Goal: Task Accomplishment & Management: Use online tool/utility

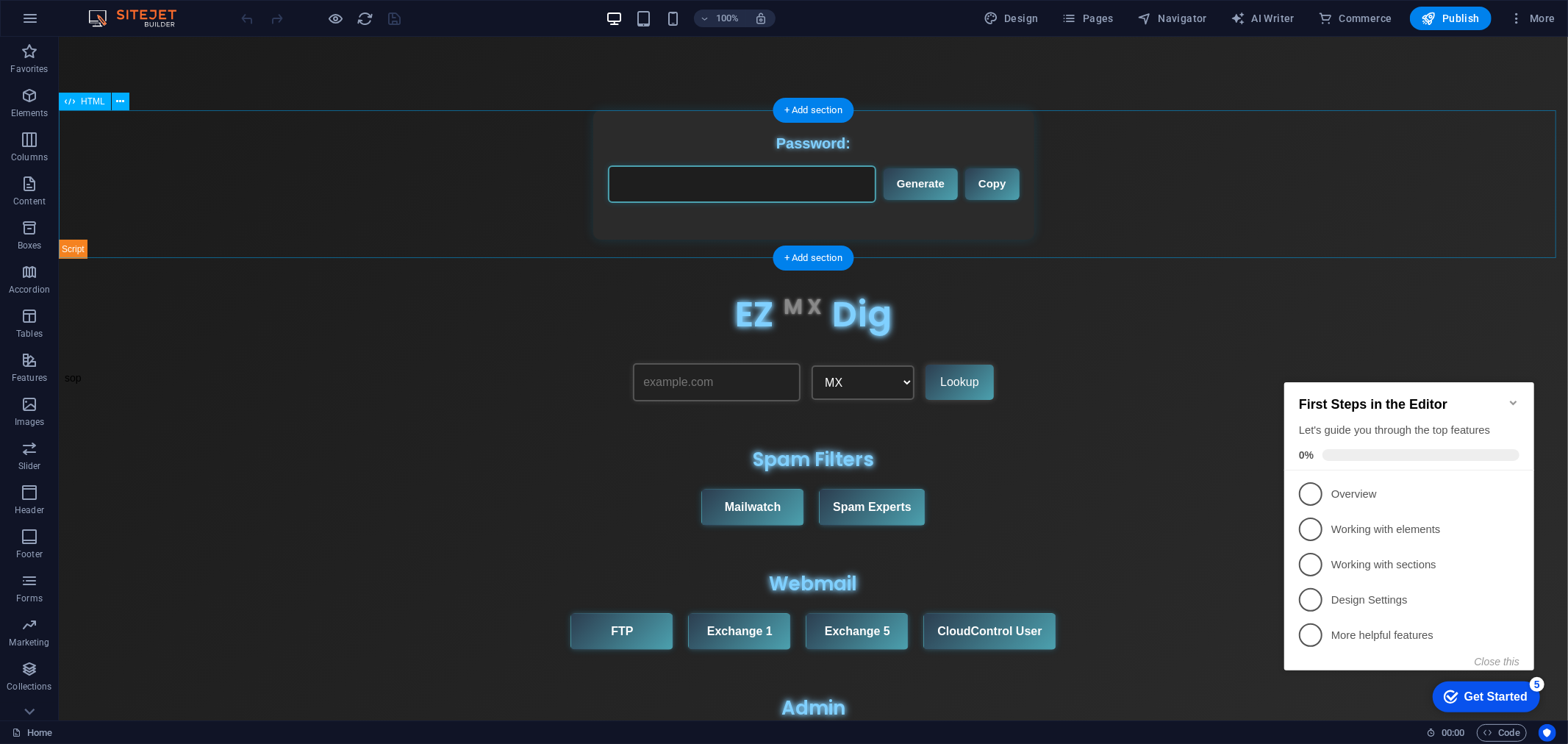
click at [1203, 199] on div "Password Generator Password: Generate Copy Herman Approves 🦛" at bounding box center [813, 183] width 1510 height 148
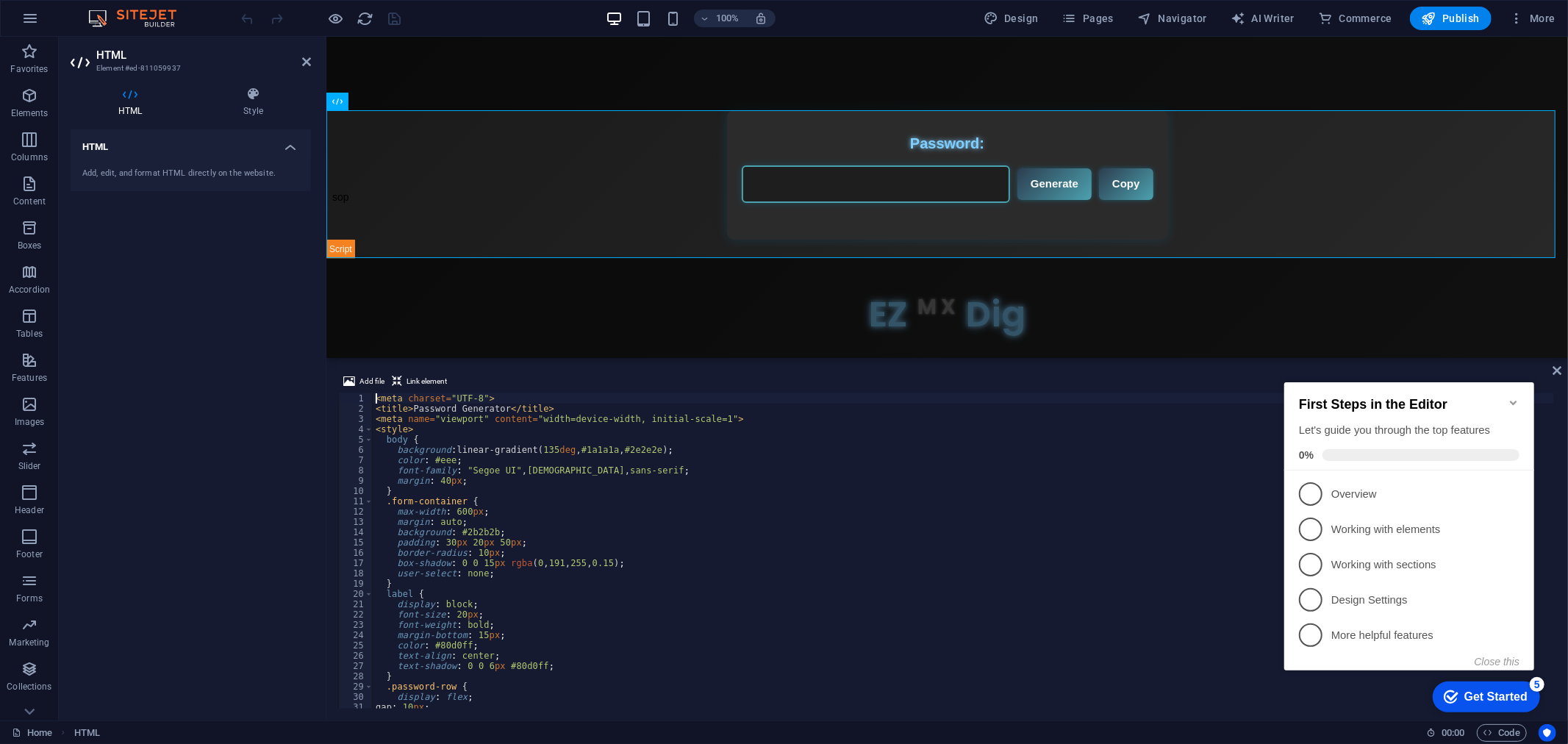
click at [654, 483] on div "< meta charset = "UTF-8" > < title > Password Generator </ title > < meta name …" at bounding box center [964, 561] width 1182 height 336
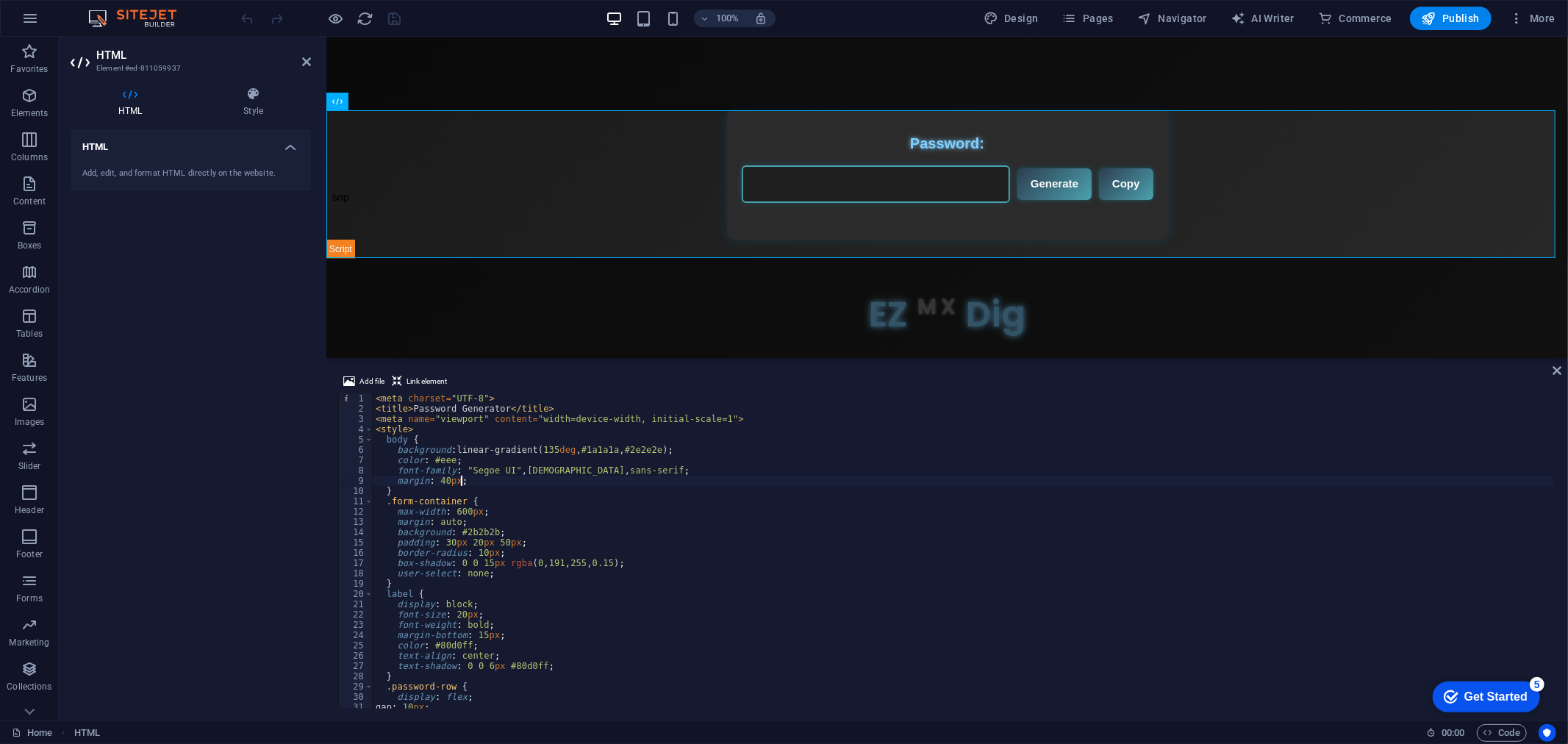
type textarea "</script>"
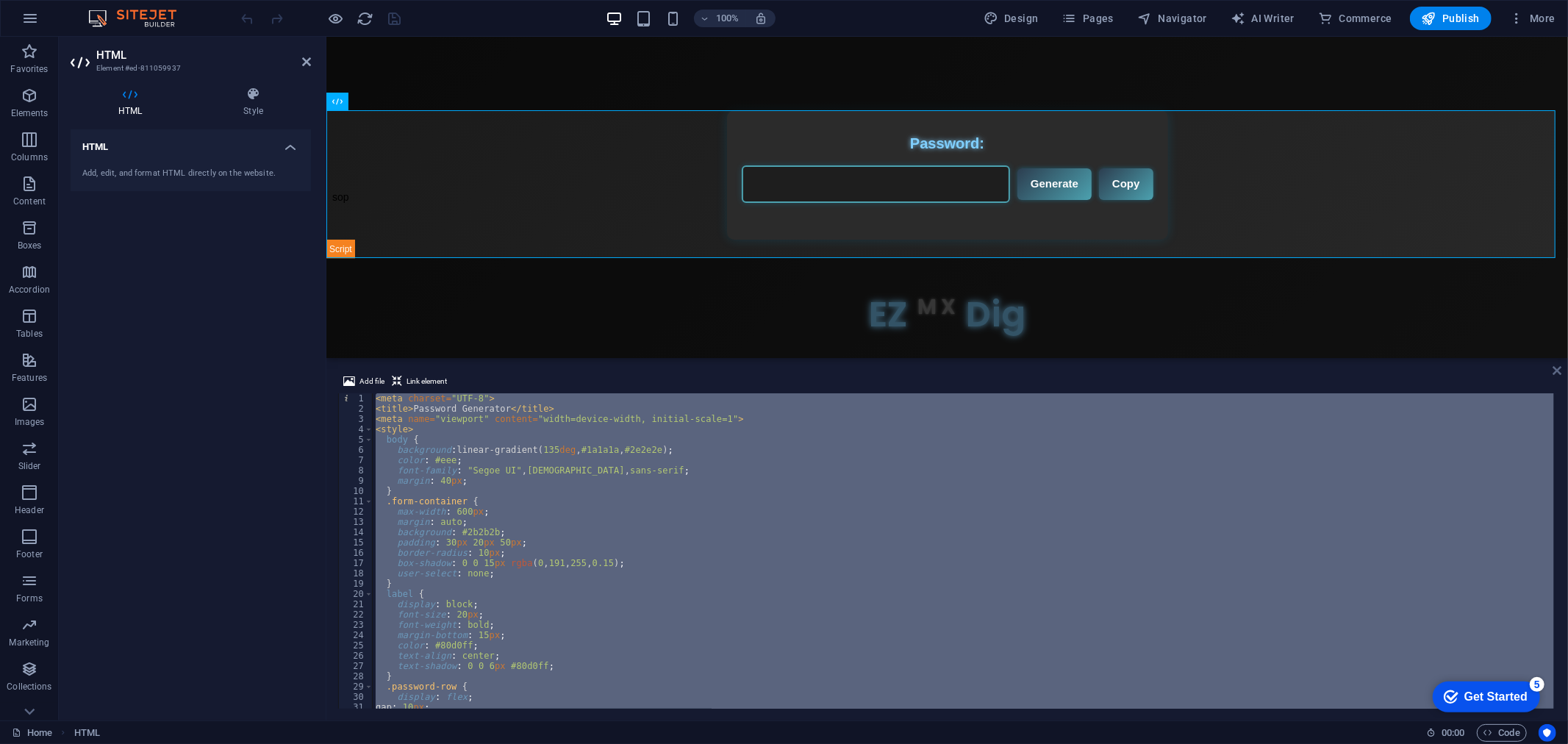
click at [1556, 368] on icon at bounding box center [1558, 371] width 9 height 12
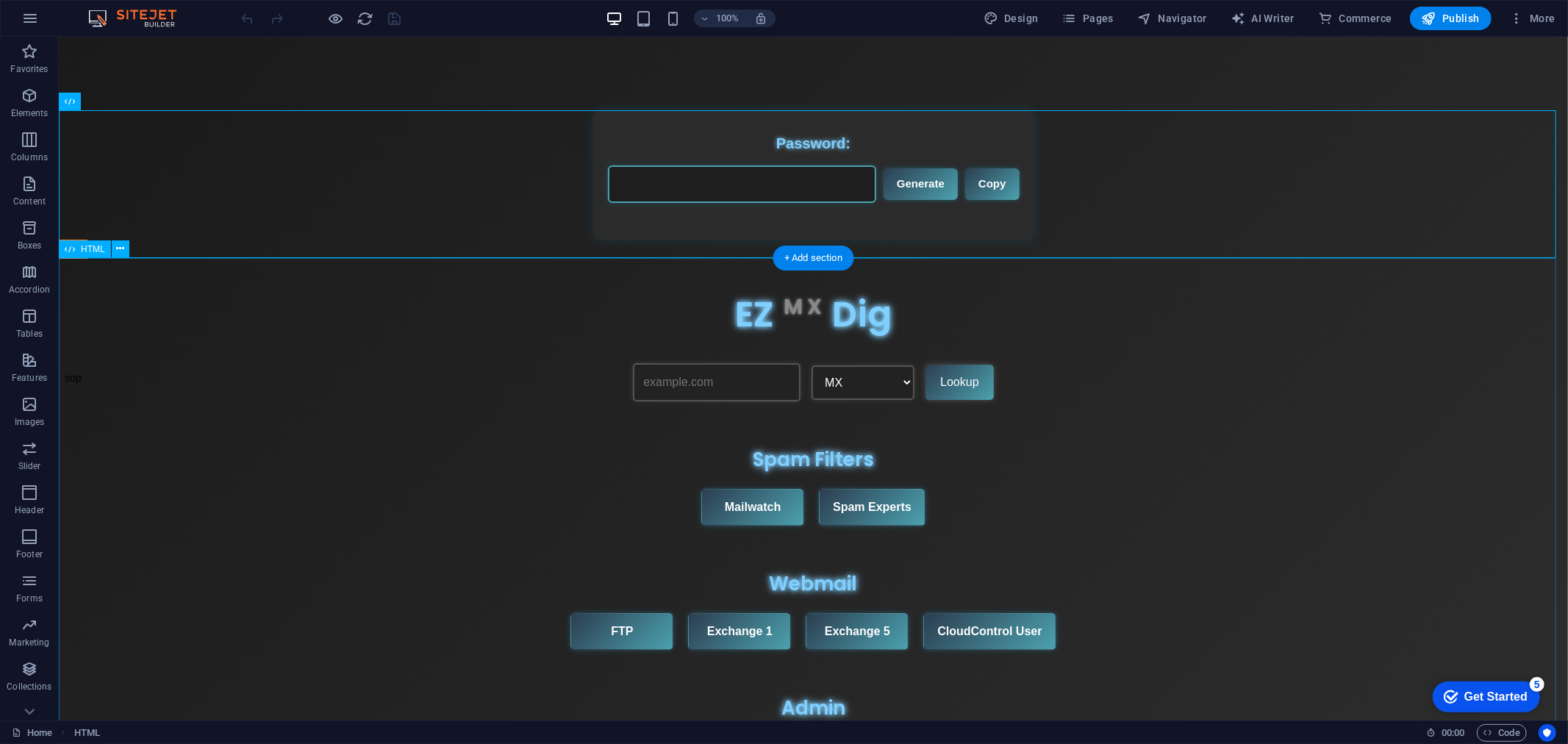
click at [1131, 418] on div "Quick Links & EZMXDig EZ M X Dig MX A TXT CNAME NS Lookup Spam Filters Mailwatc…" at bounding box center [813, 547] width 1510 height 579
click at [1275, 453] on div "Quick Links & EZMXDig EZ M X Dig MX A TXT CNAME NS Lookup Spam Filters Mailwatc…" at bounding box center [813, 547] width 1510 height 579
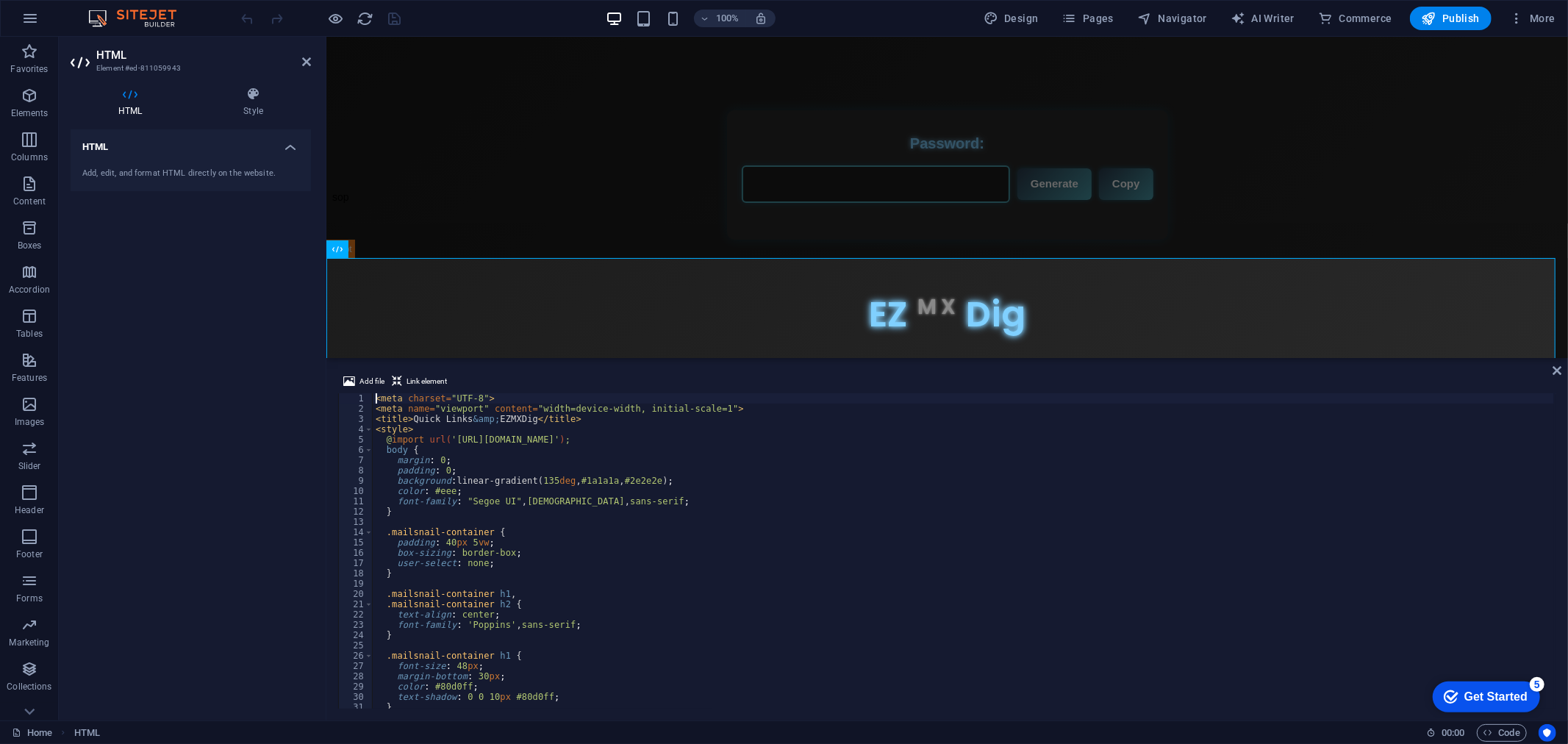
click at [1206, 500] on div "< meta charset = "UTF-8" > < meta name = "viewport" content = "width=device-wid…" at bounding box center [964, 561] width 1182 height 336
type textarea "</script>"
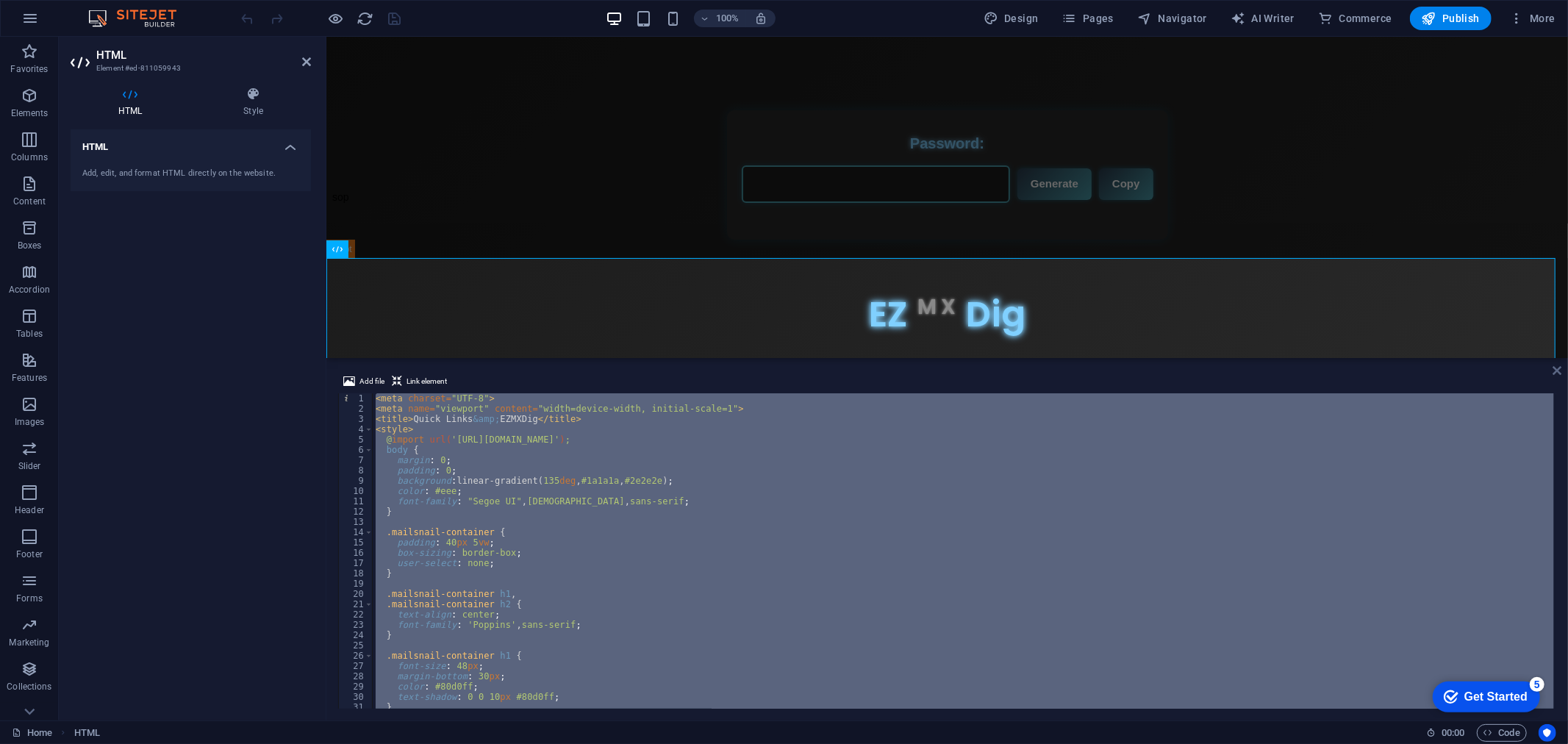
click at [1560, 373] on icon at bounding box center [1558, 371] width 9 height 12
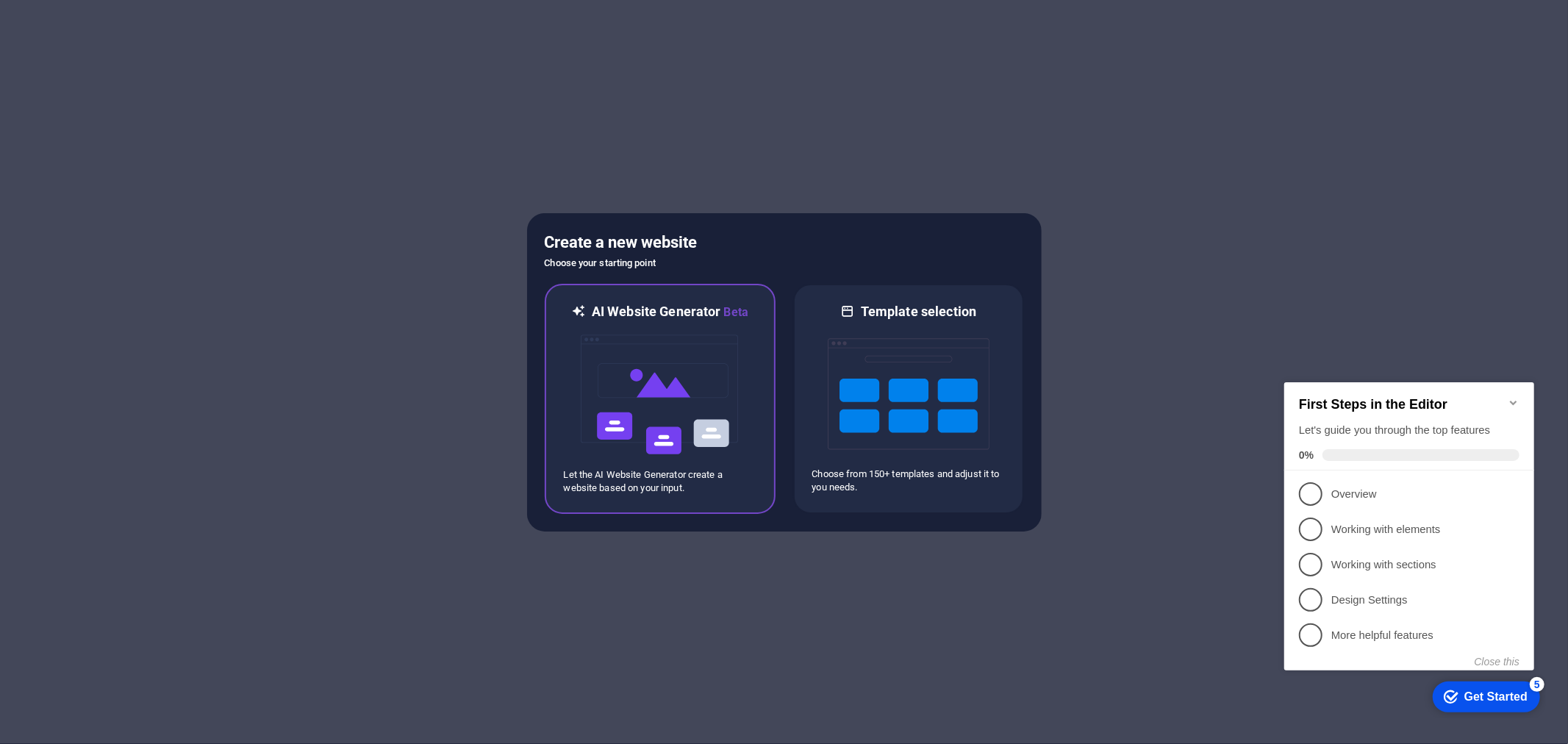
click at [655, 391] on img at bounding box center [660, 394] width 162 height 147
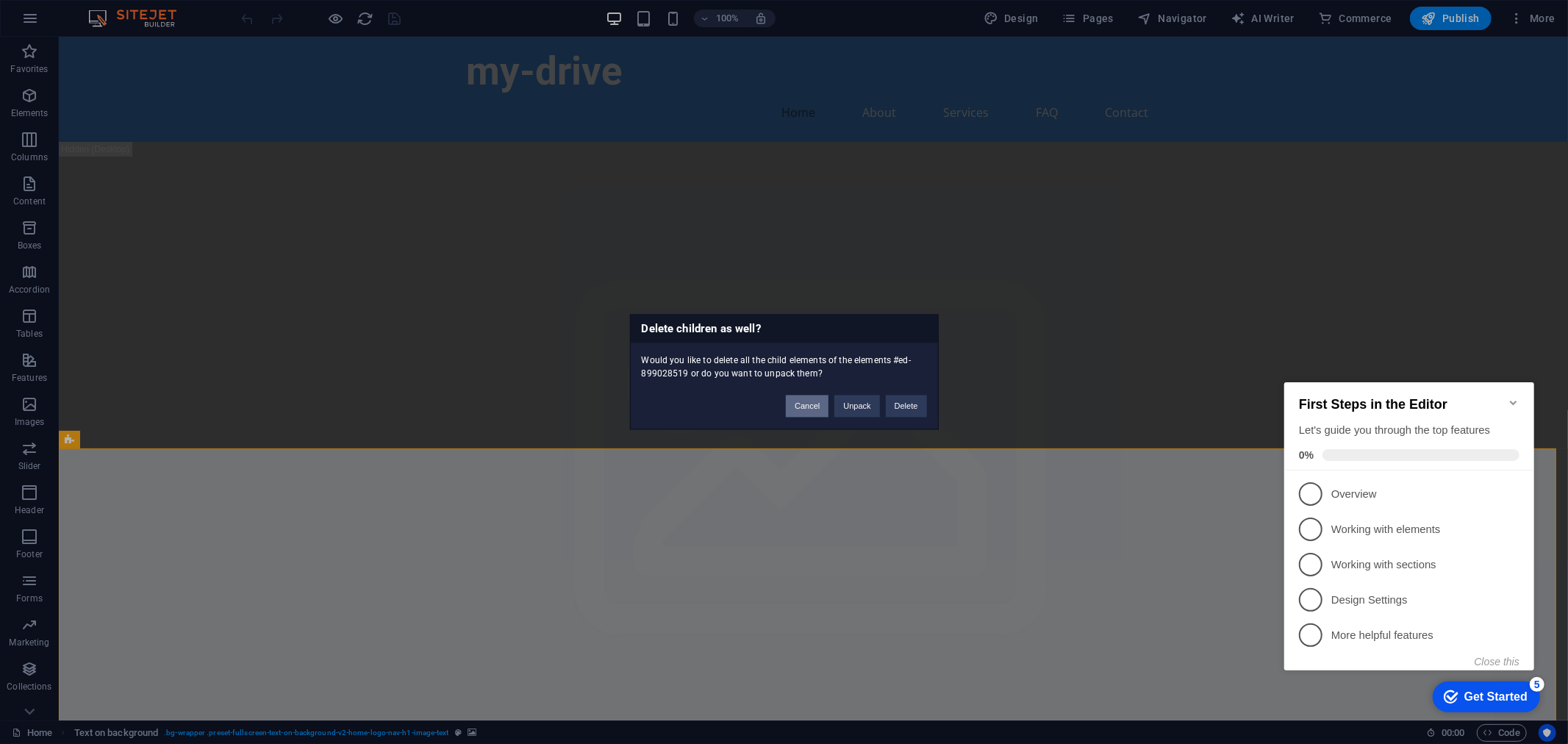
click at [805, 395] on button "Cancel" at bounding box center [807, 406] width 43 height 22
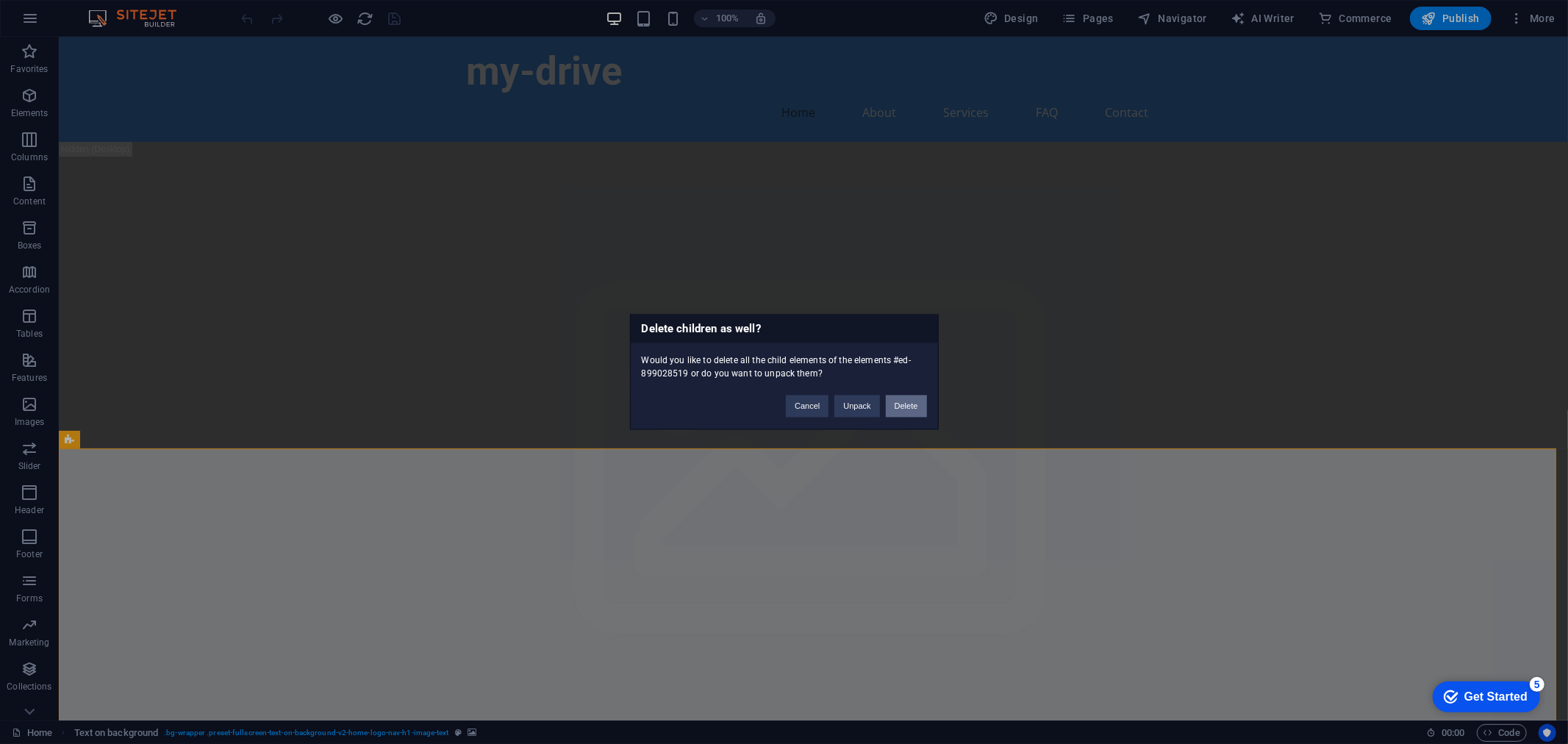
click at [901, 404] on button "Delete" at bounding box center [906, 406] width 41 height 22
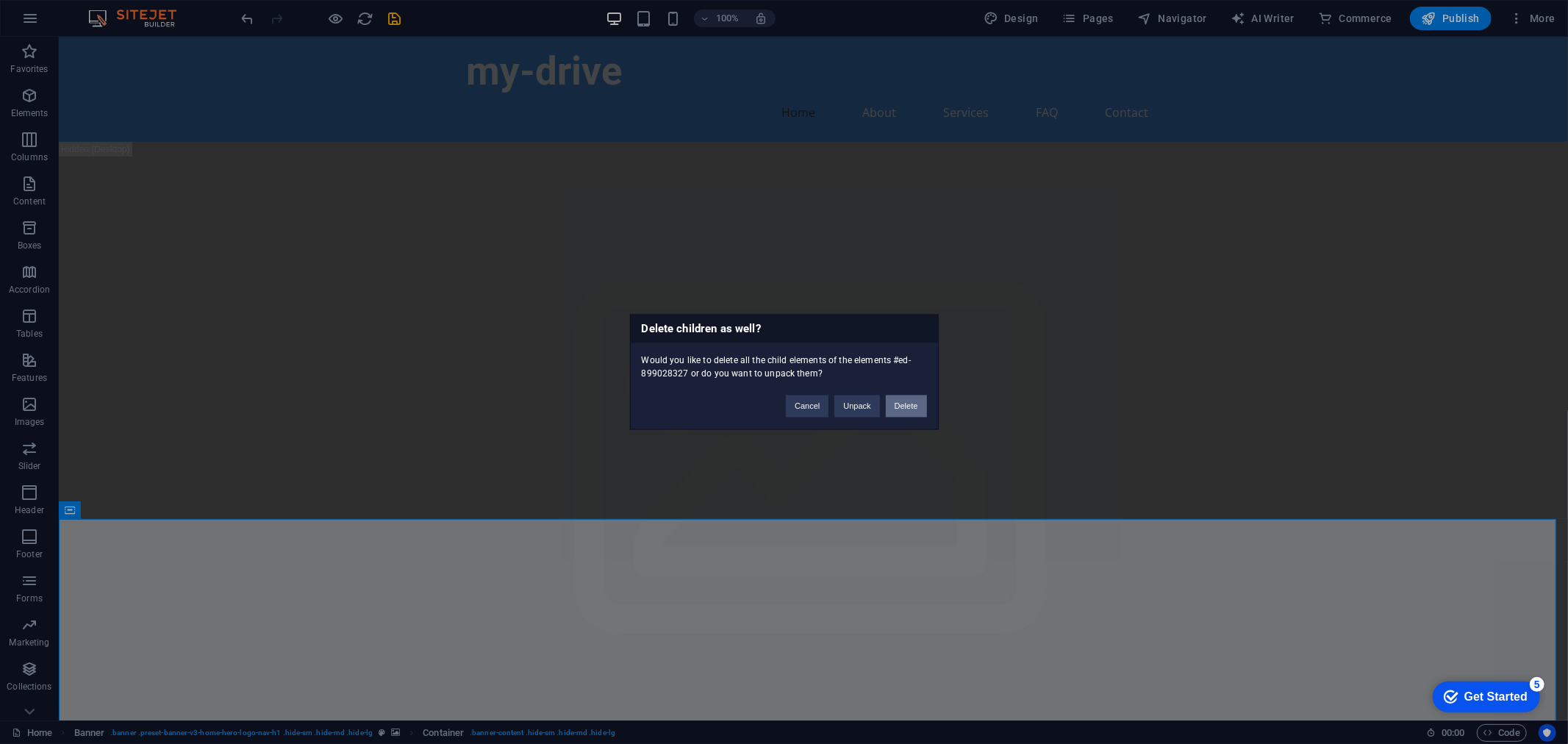
click at [900, 402] on button "Delete" at bounding box center [906, 406] width 41 height 22
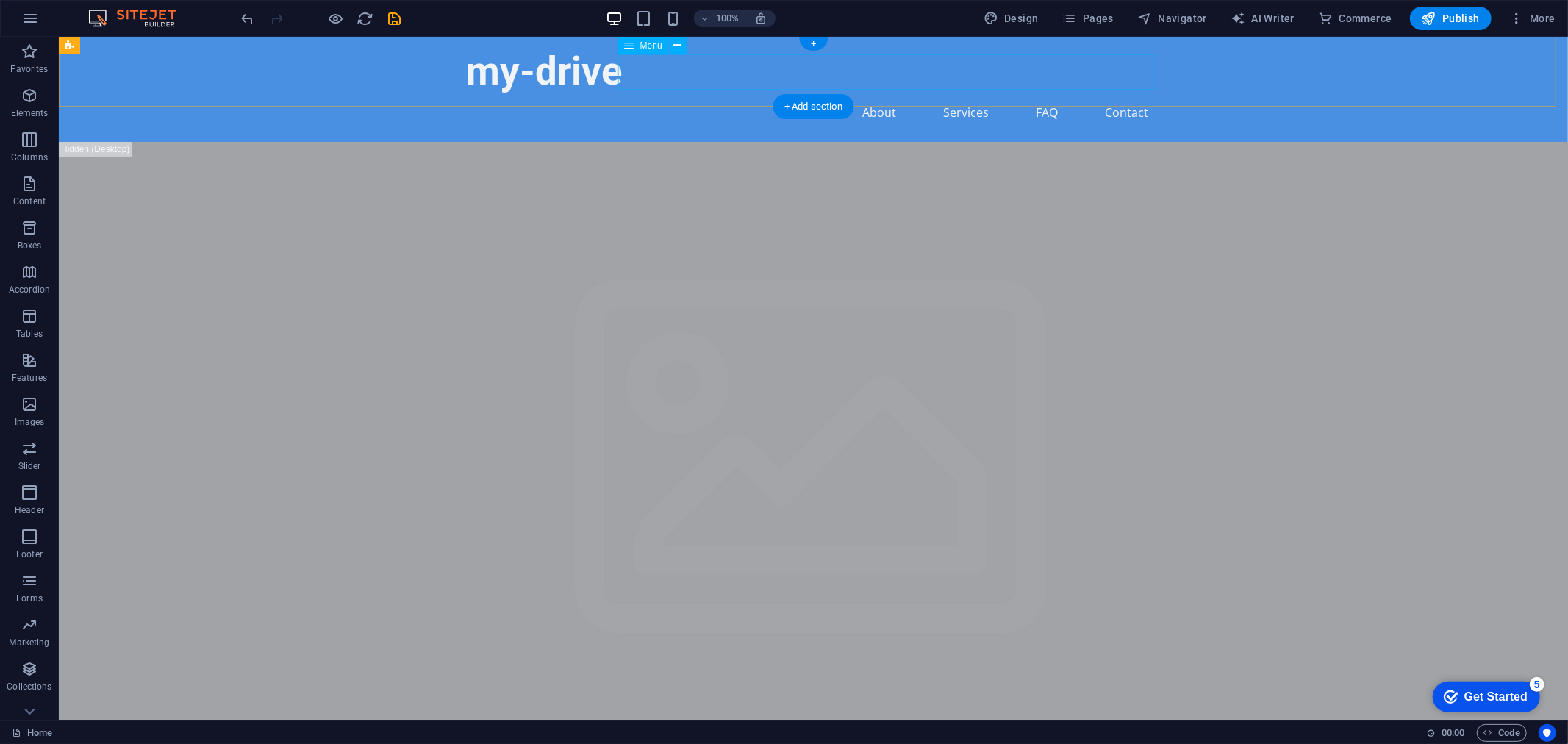
click at [703, 94] on nav "Home About Services FAQ Contact" at bounding box center [812, 112] width 694 height 35
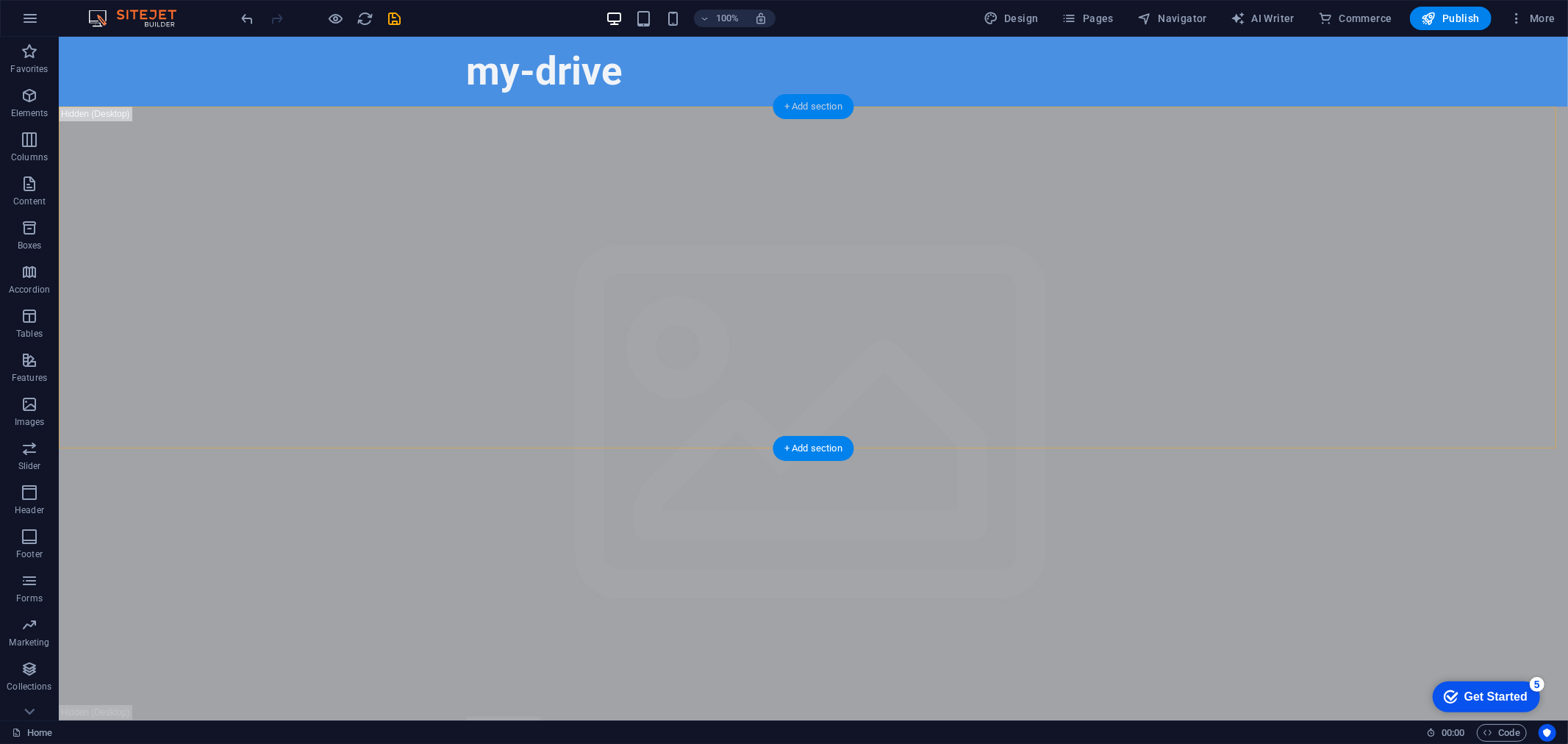
drag, startPoint x: 419, startPoint y: 118, endPoint x: 825, endPoint y: 99, distance: 406.4
click at [825, 99] on div "+ Add section" at bounding box center [813, 106] width 82 height 25
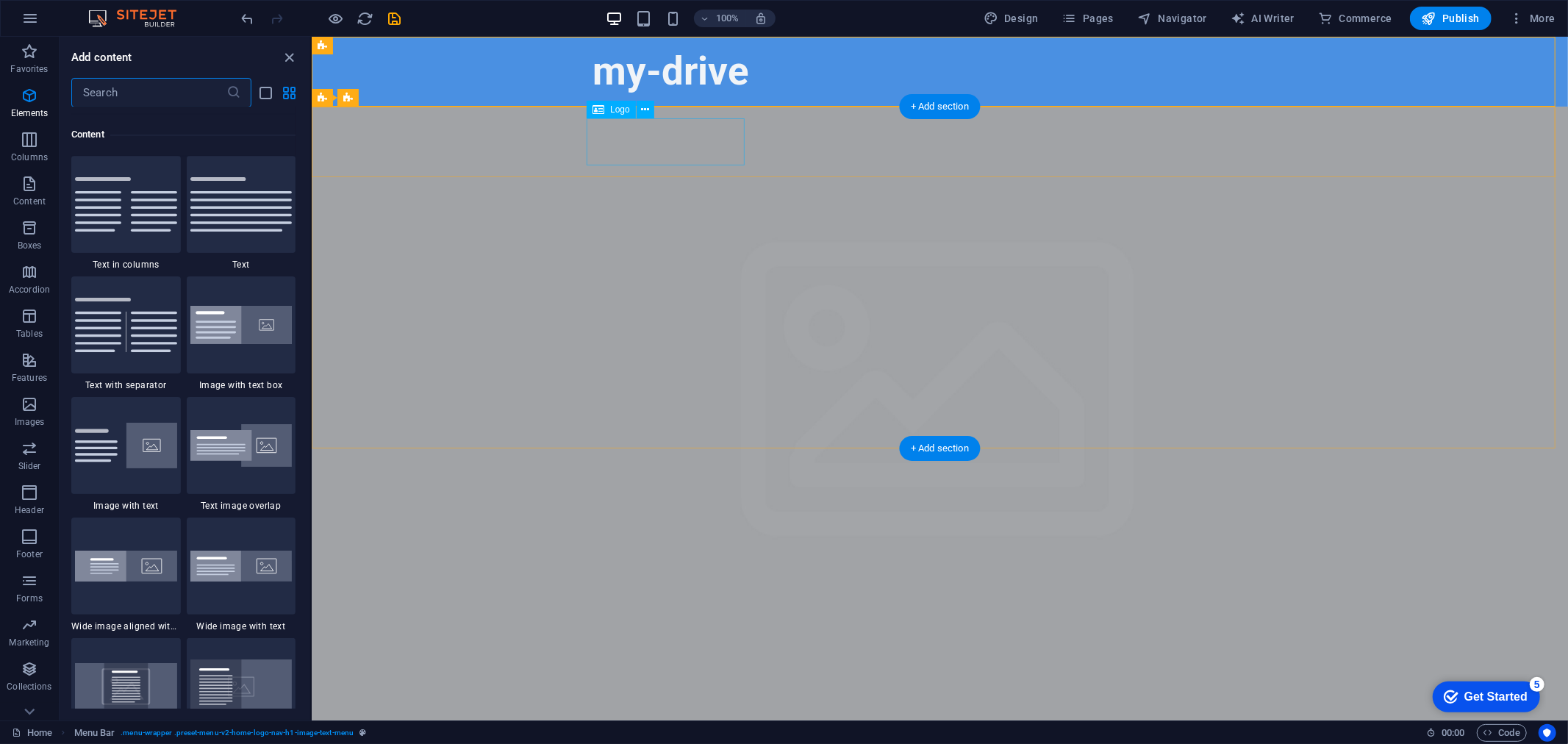
scroll to position [2570, 0]
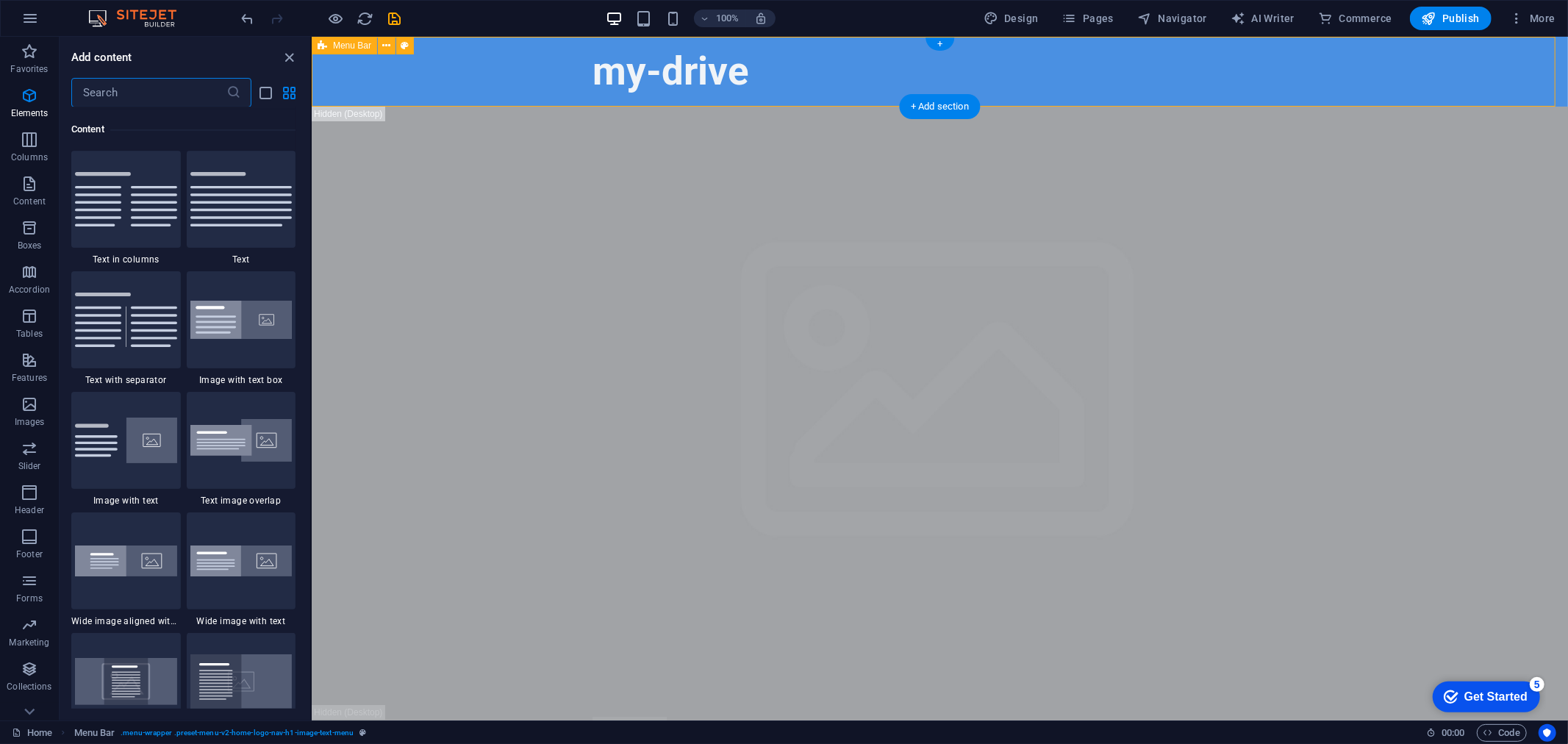
click at [503, 75] on div "my-drive" at bounding box center [939, 70] width 1256 height 70
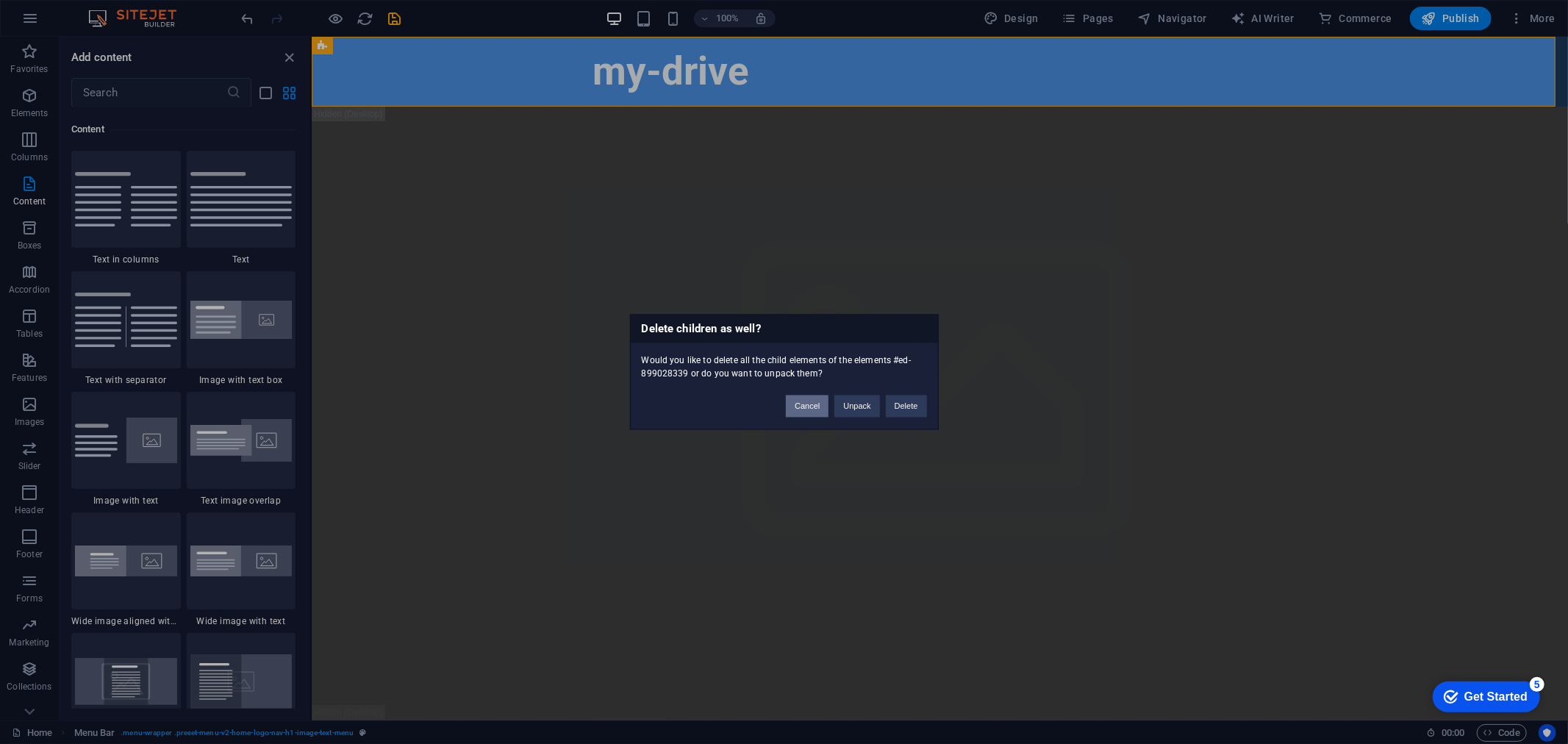
click at [795, 405] on button "Cancel" at bounding box center [807, 406] width 43 height 22
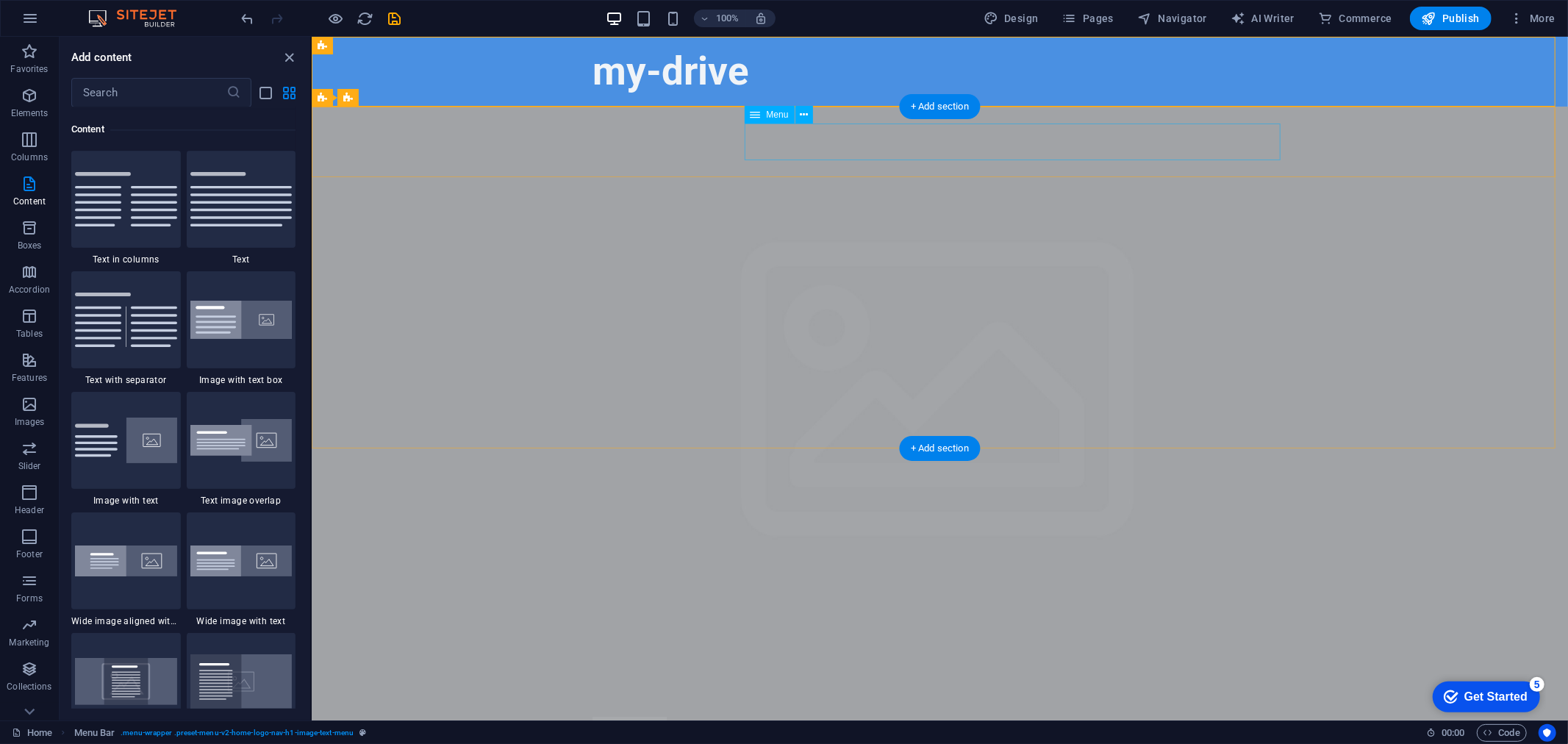
click at [713, 716] on div "my-drive" at bounding box center [939, 739] width 694 height 46
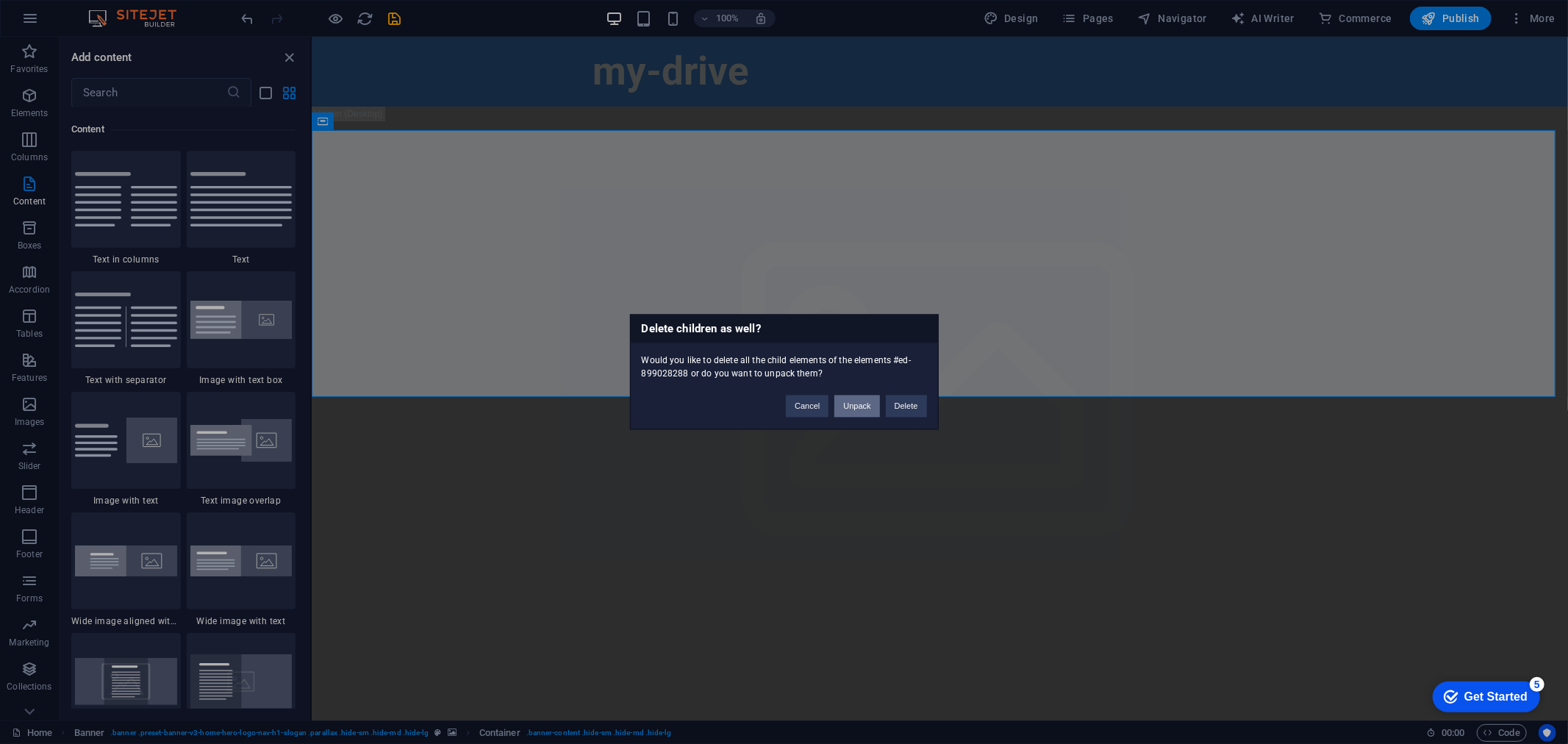
click at [858, 406] on button "Unpack" at bounding box center [857, 406] width 45 height 22
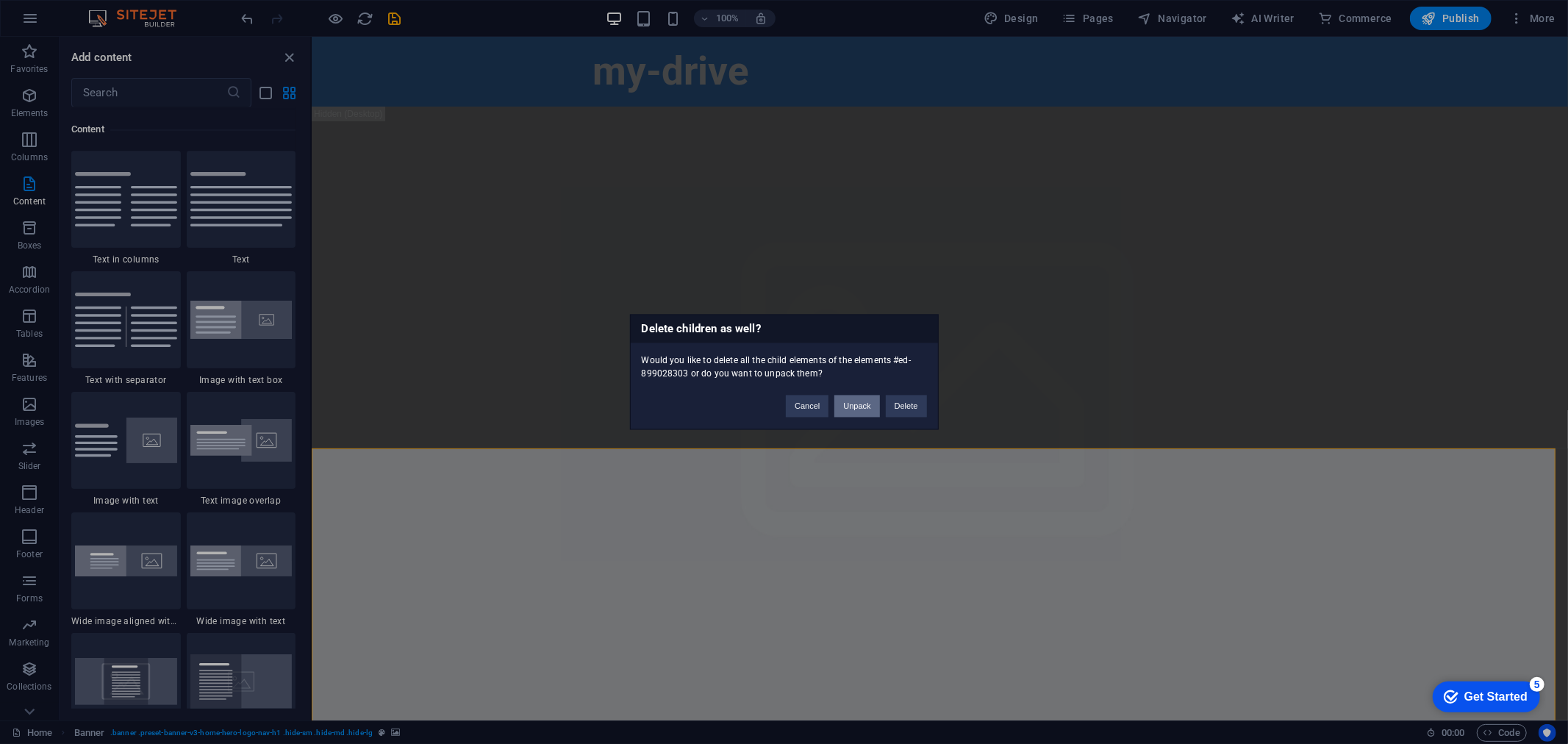
click at [864, 400] on button "Unpack" at bounding box center [857, 406] width 45 height 22
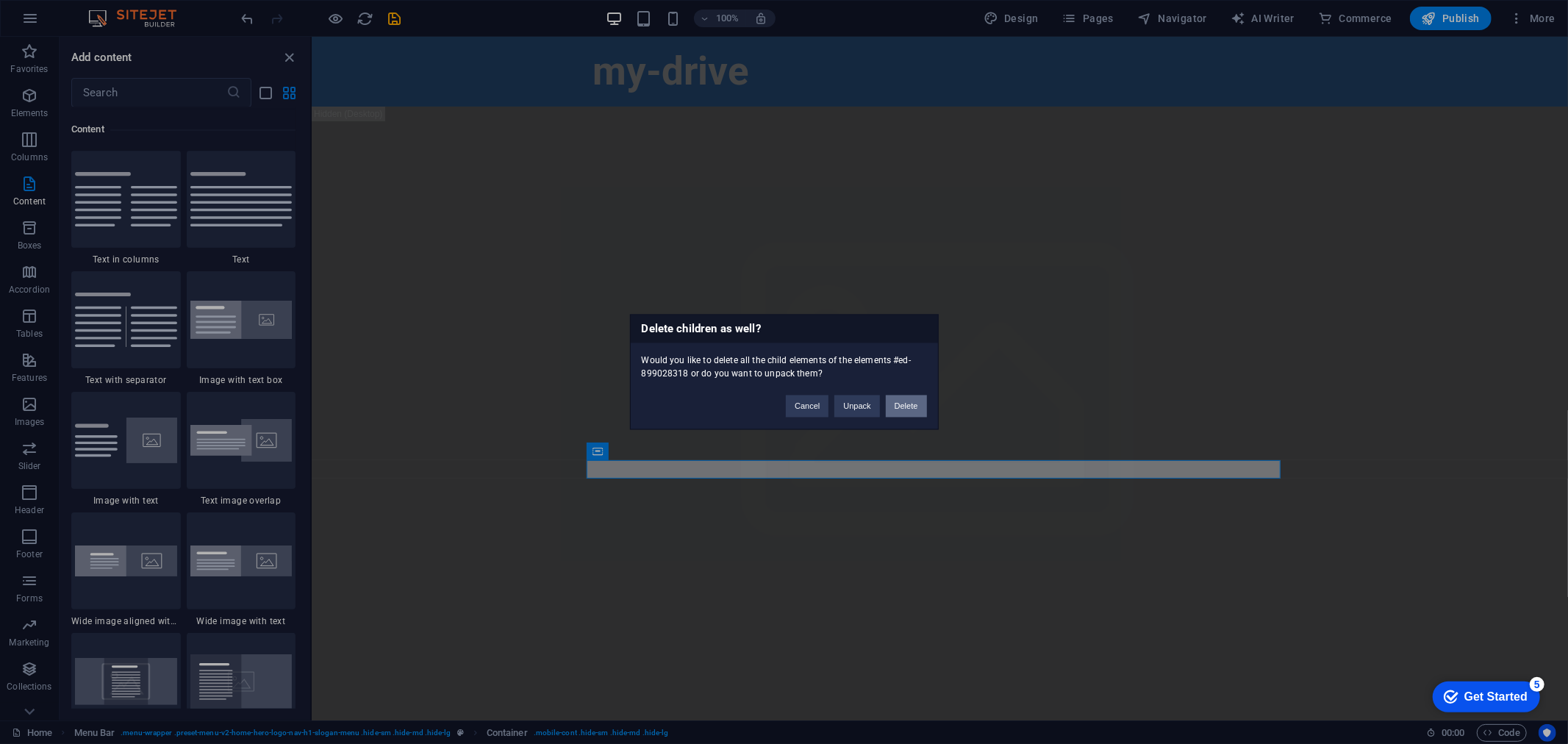
drag, startPoint x: 913, startPoint y: 412, endPoint x: 437, endPoint y: 350, distance: 480.0
click at [913, 412] on button "Delete" at bounding box center [906, 406] width 41 height 22
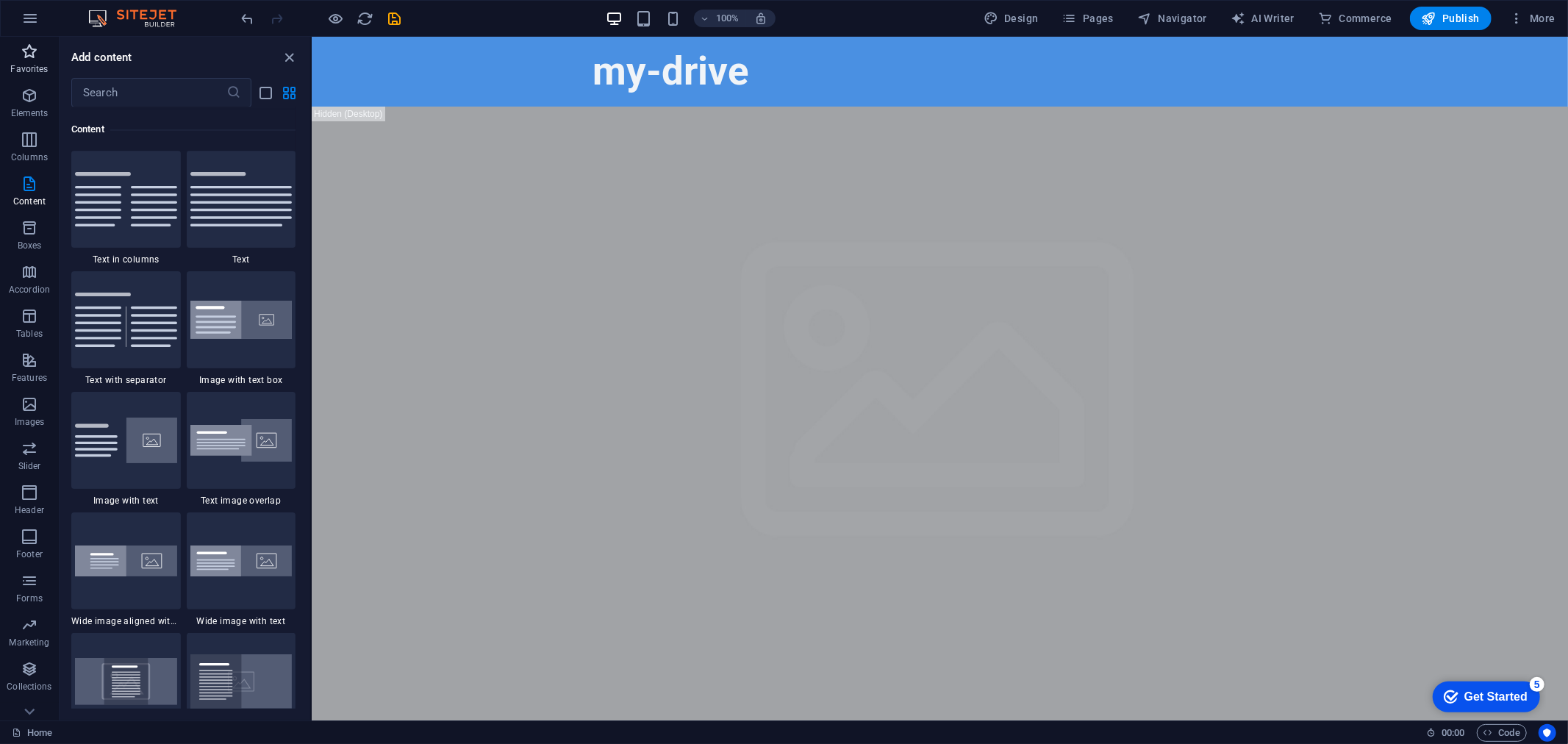
click at [27, 46] on icon "button" at bounding box center [29, 52] width 18 height 18
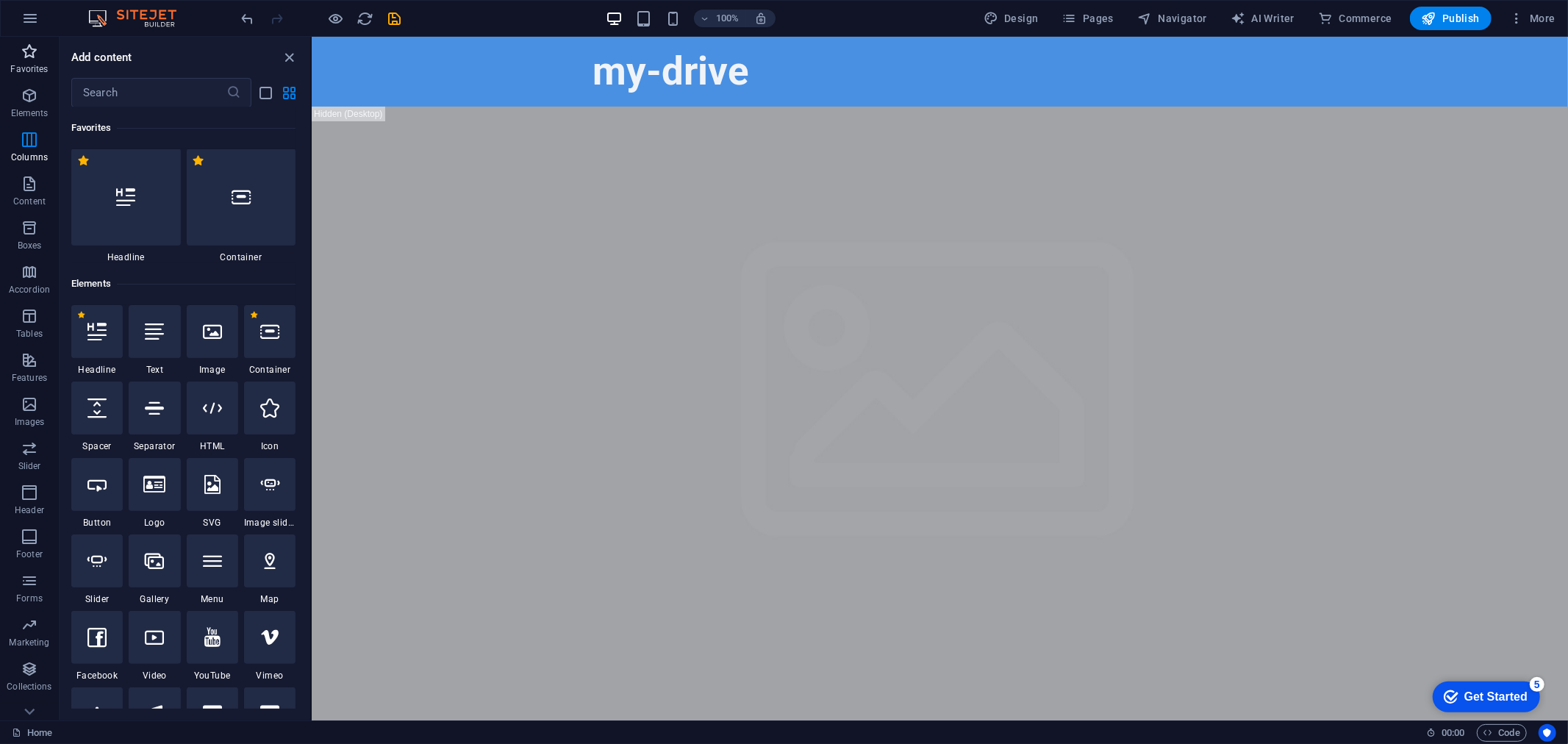
scroll to position [0, 0]
click at [31, 13] on icon "button" at bounding box center [30, 19] width 18 height 18
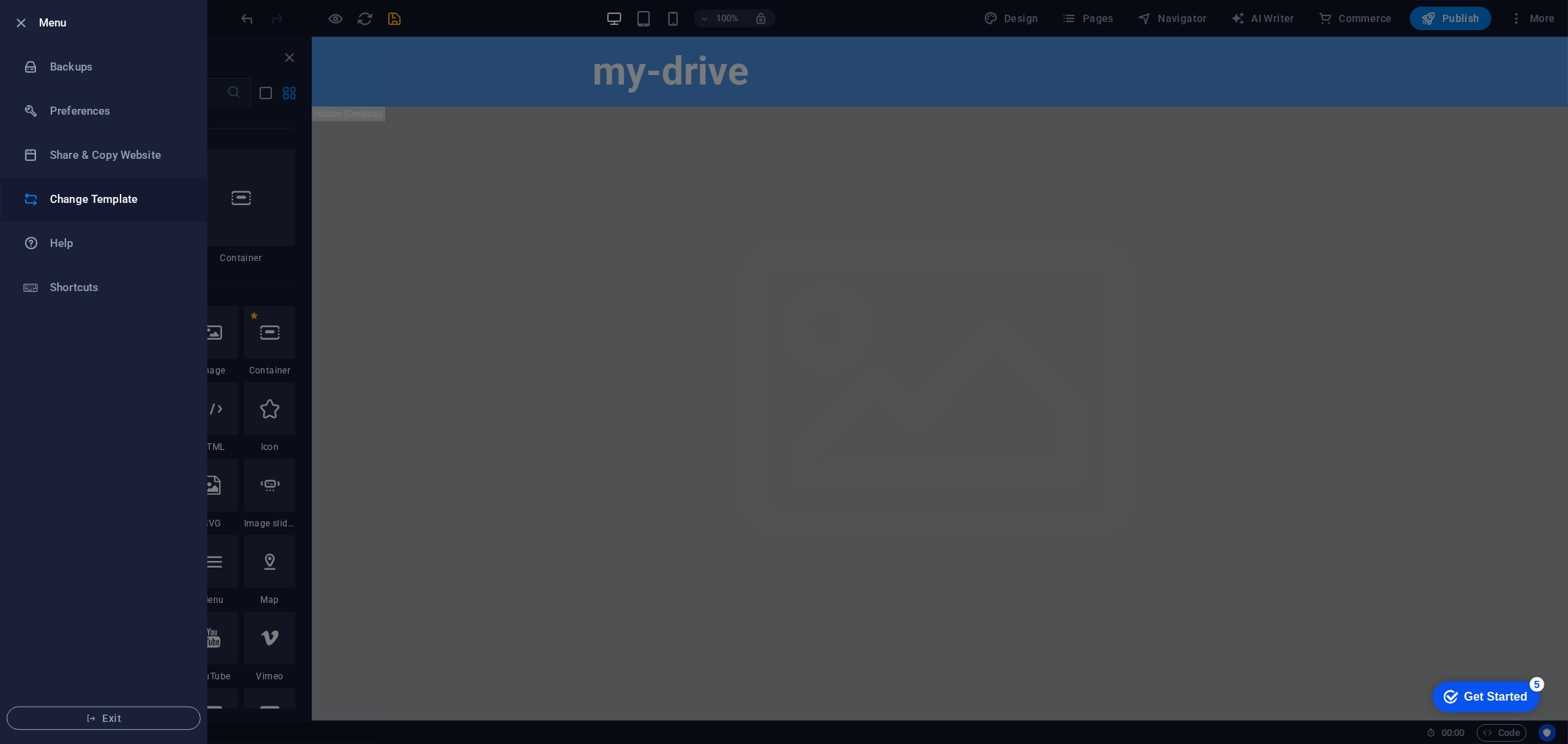
click at [104, 190] on h6 "Change Template" at bounding box center [118, 199] width 136 height 18
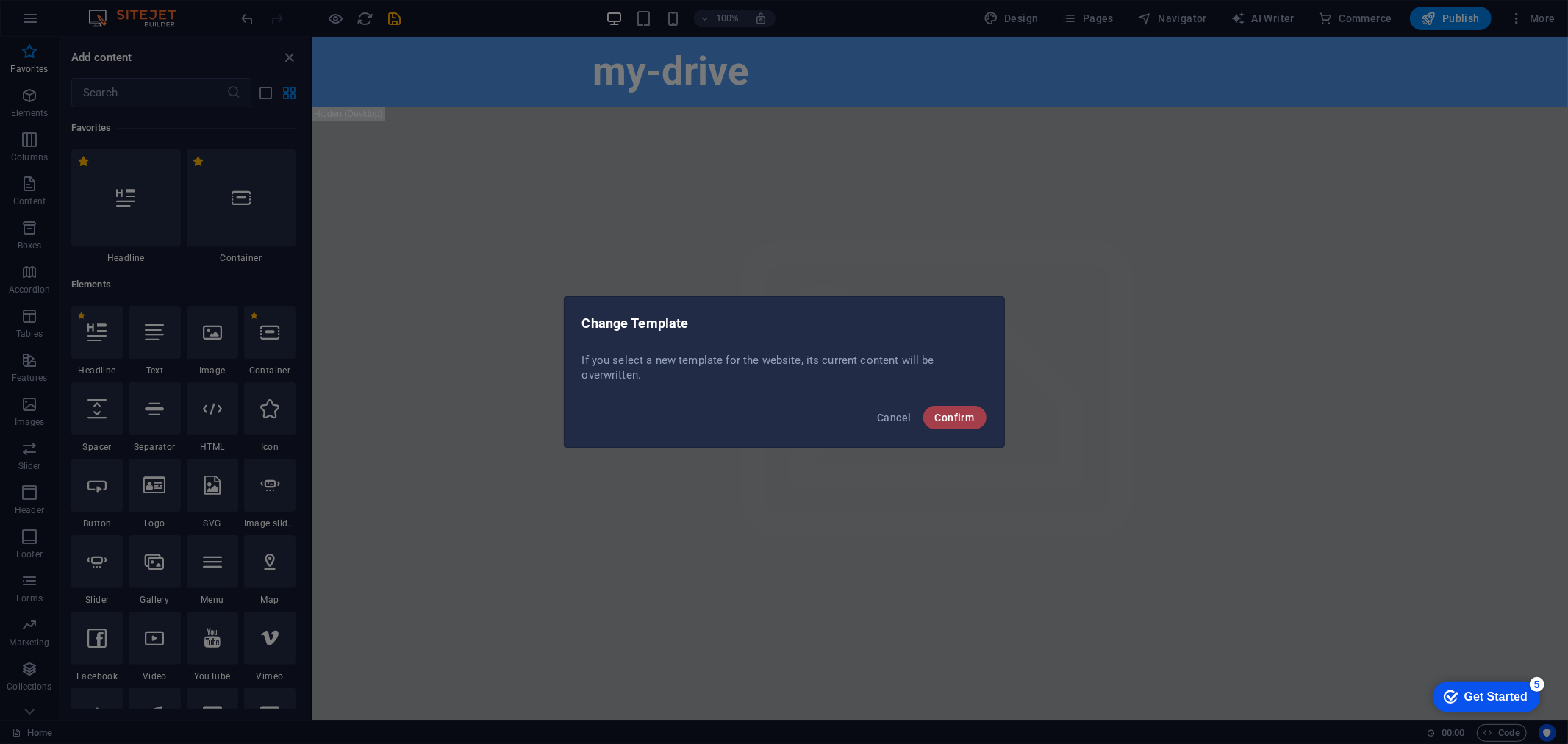
click at [961, 412] on span "Confirm" at bounding box center [955, 418] width 40 height 12
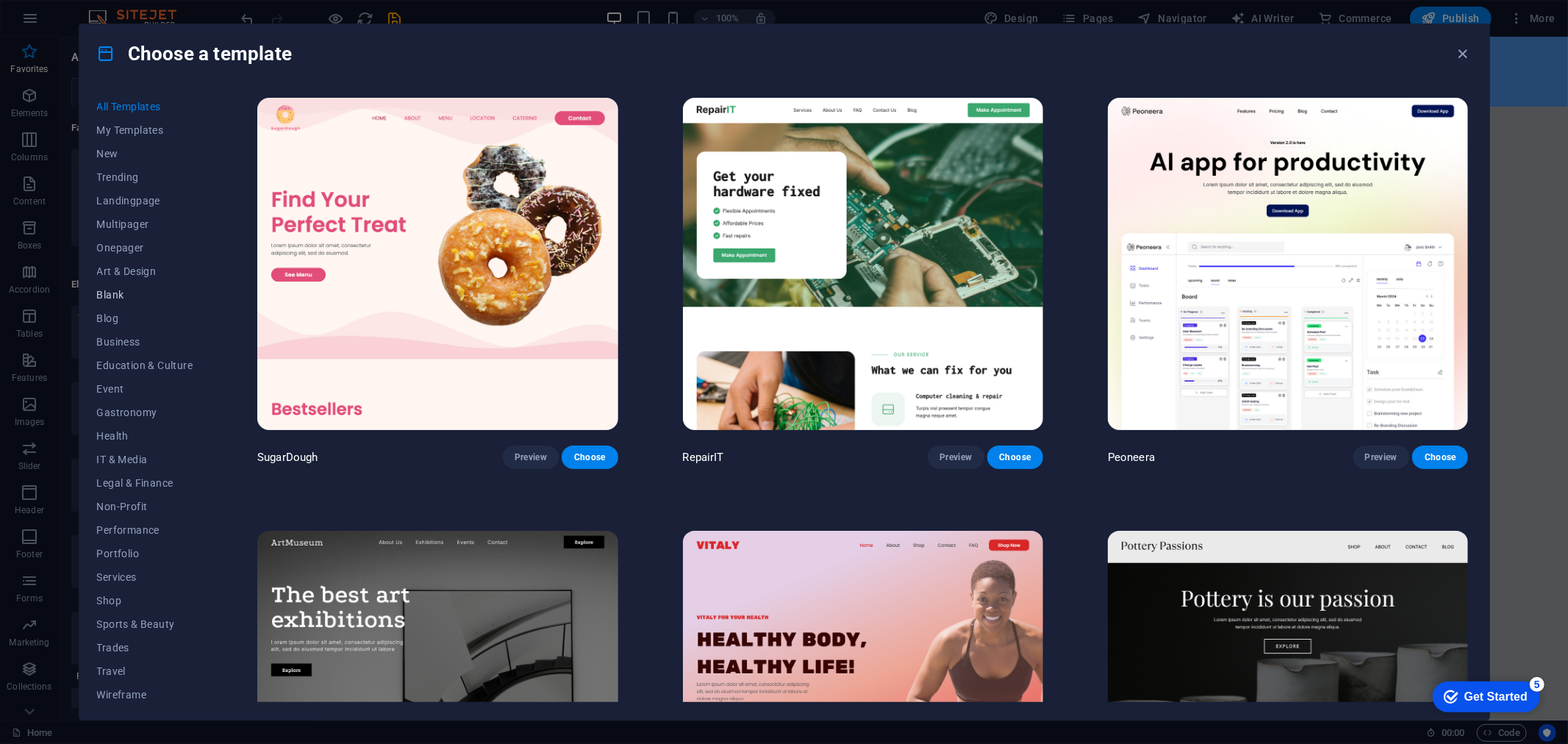
click at [110, 291] on span "Blank" at bounding box center [145, 295] width 97 height 12
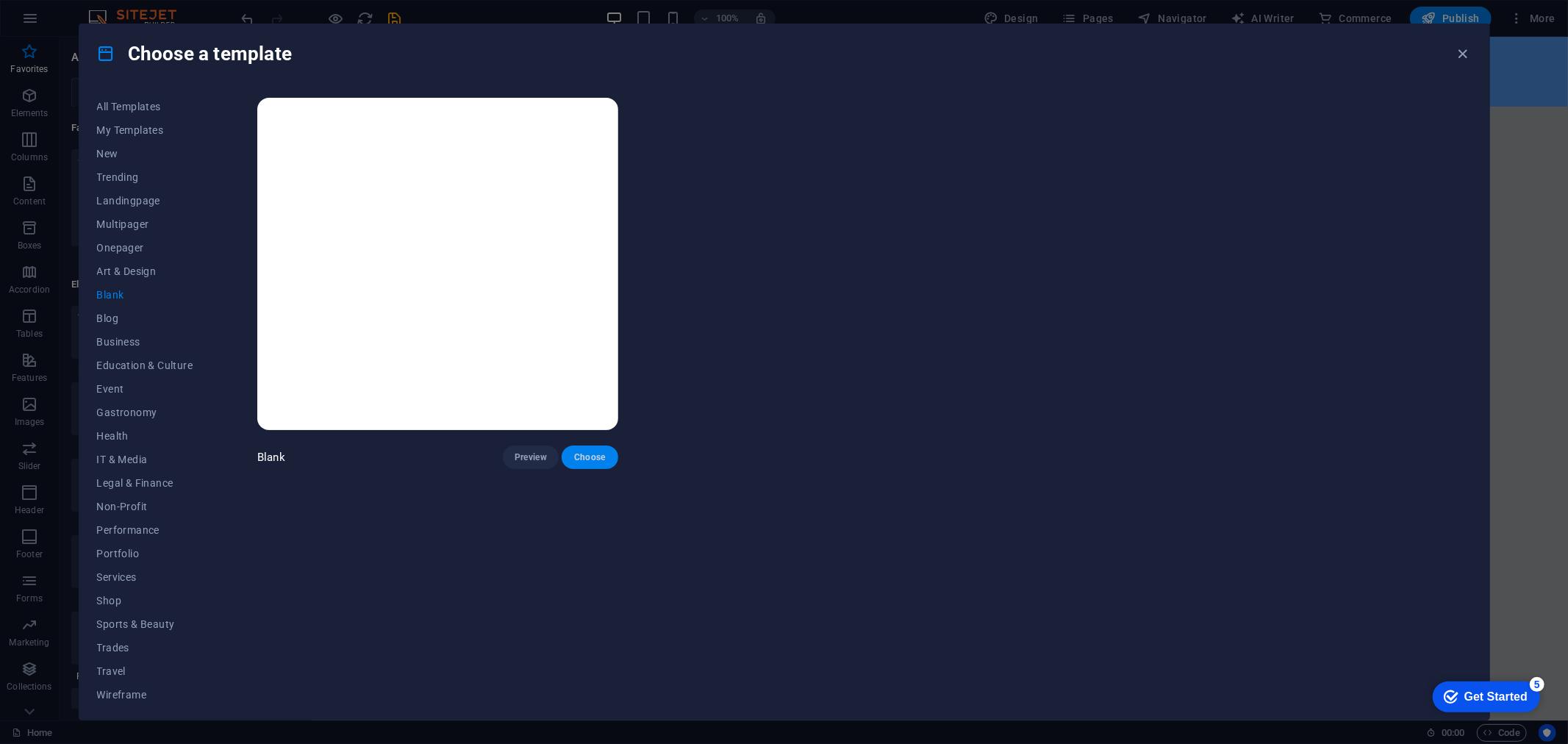
click at [601, 451] on span "Choose" at bounding box center [589, 457] width 32 height 12
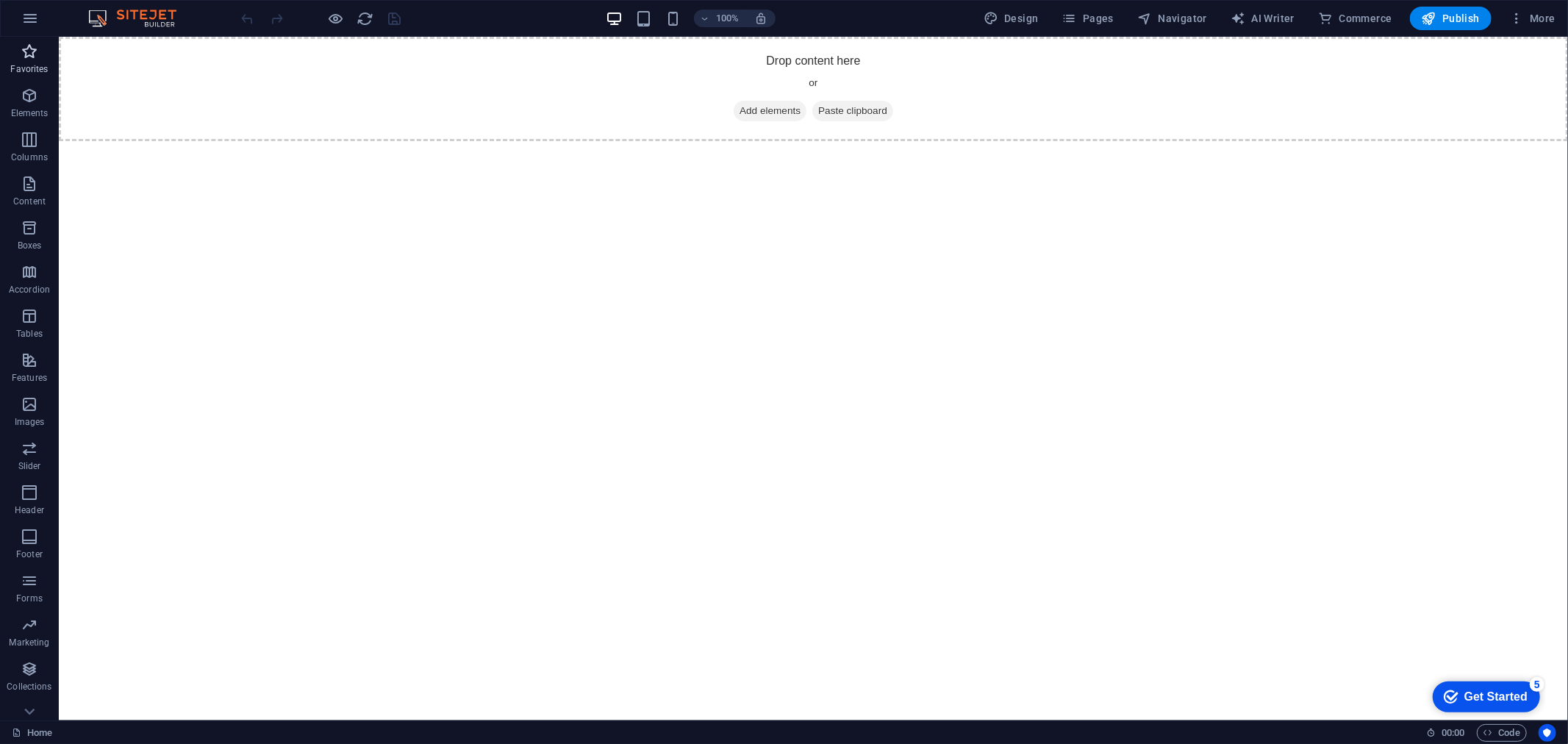
click at [18, 58] on span "Favorites" at bounding box center [29, 60] width 59 height 35
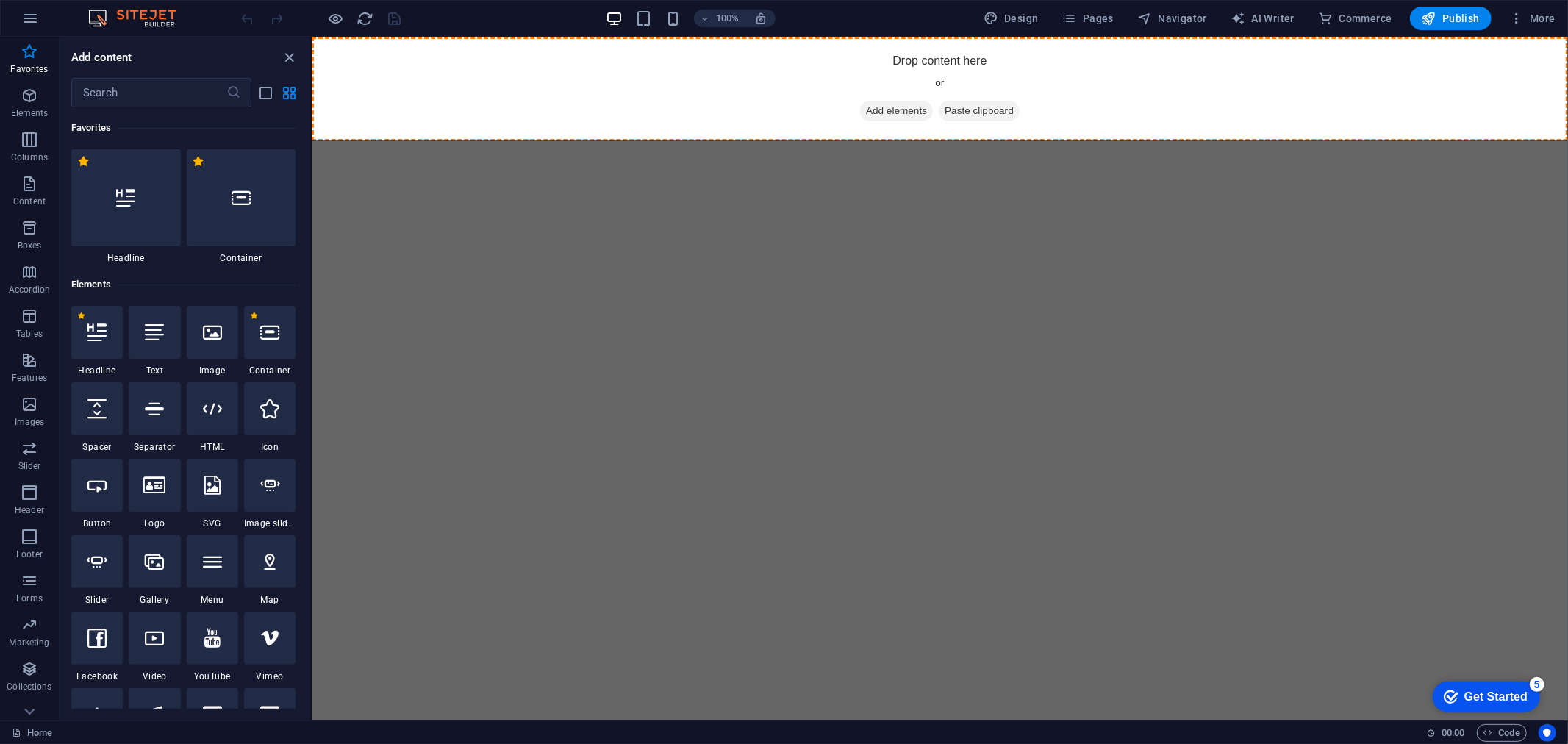
select select "%"
select select "px"
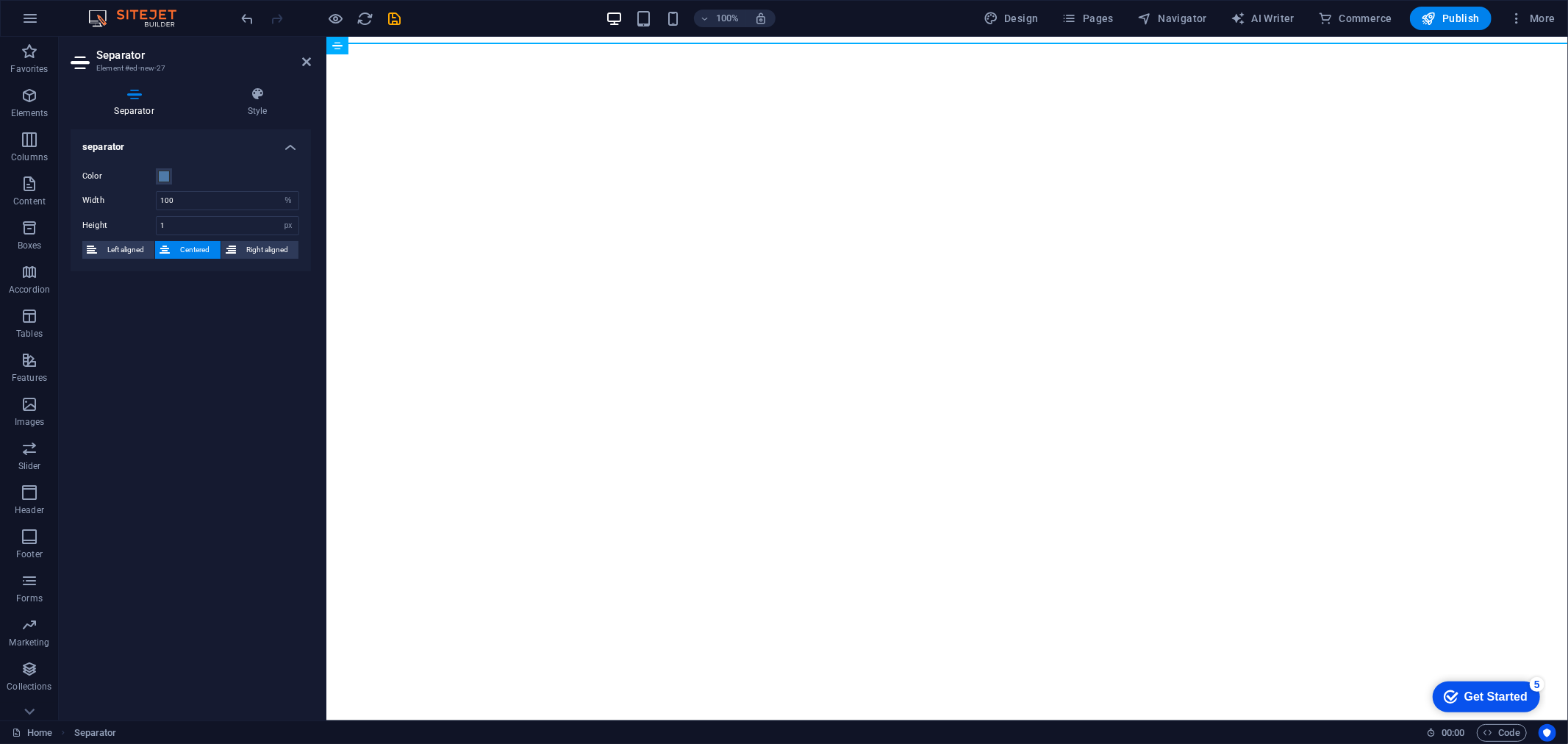
click at [891, 49] on html "Skip to main content" at bounding box center [946, 42] width 1242 height 13
click at [861, 49] on html "Skip to main content" at bounding box center [946, 42] width 1242 height 13
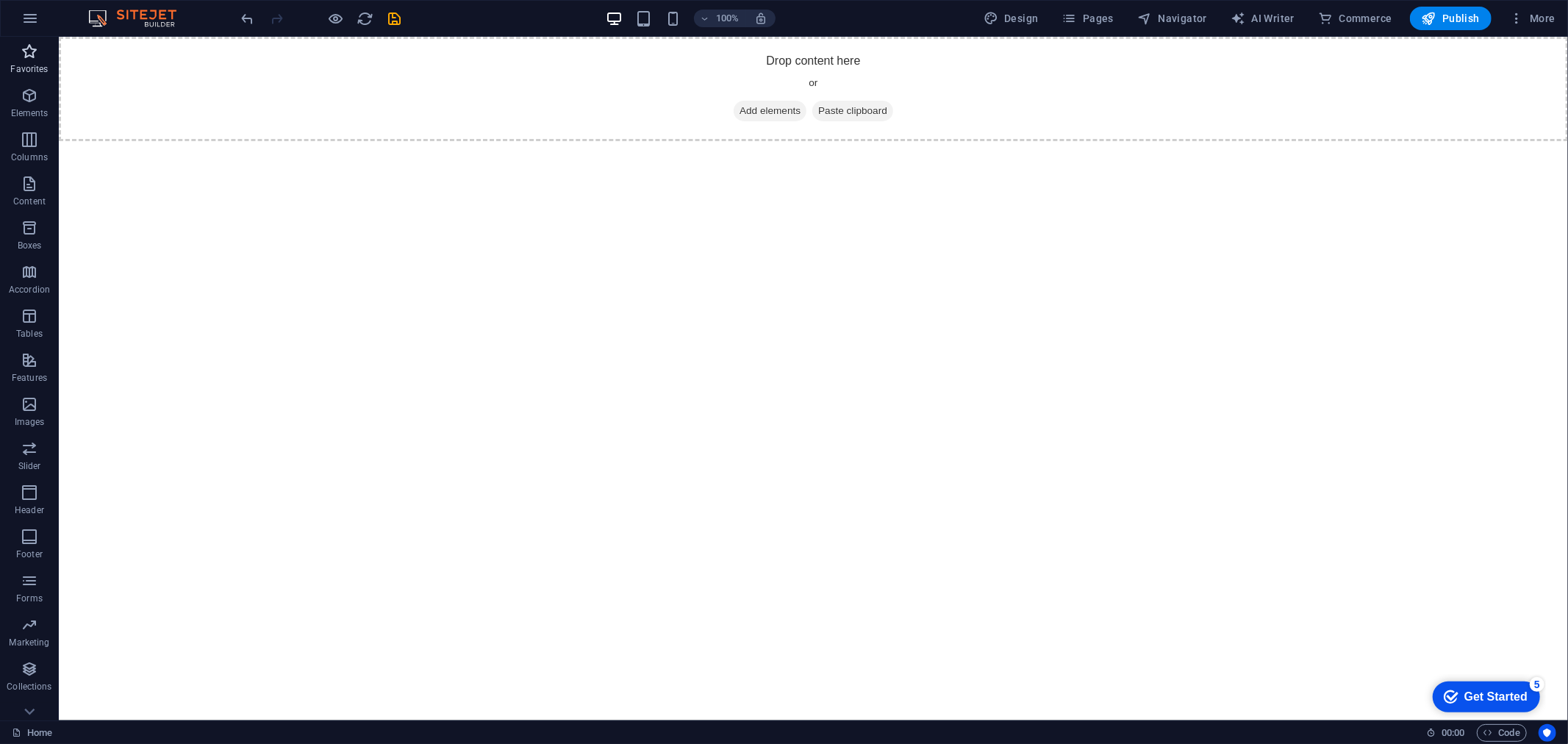
click at [39, 59] on span "Favorites" at bounding box center [29, 60] width 59 height 35
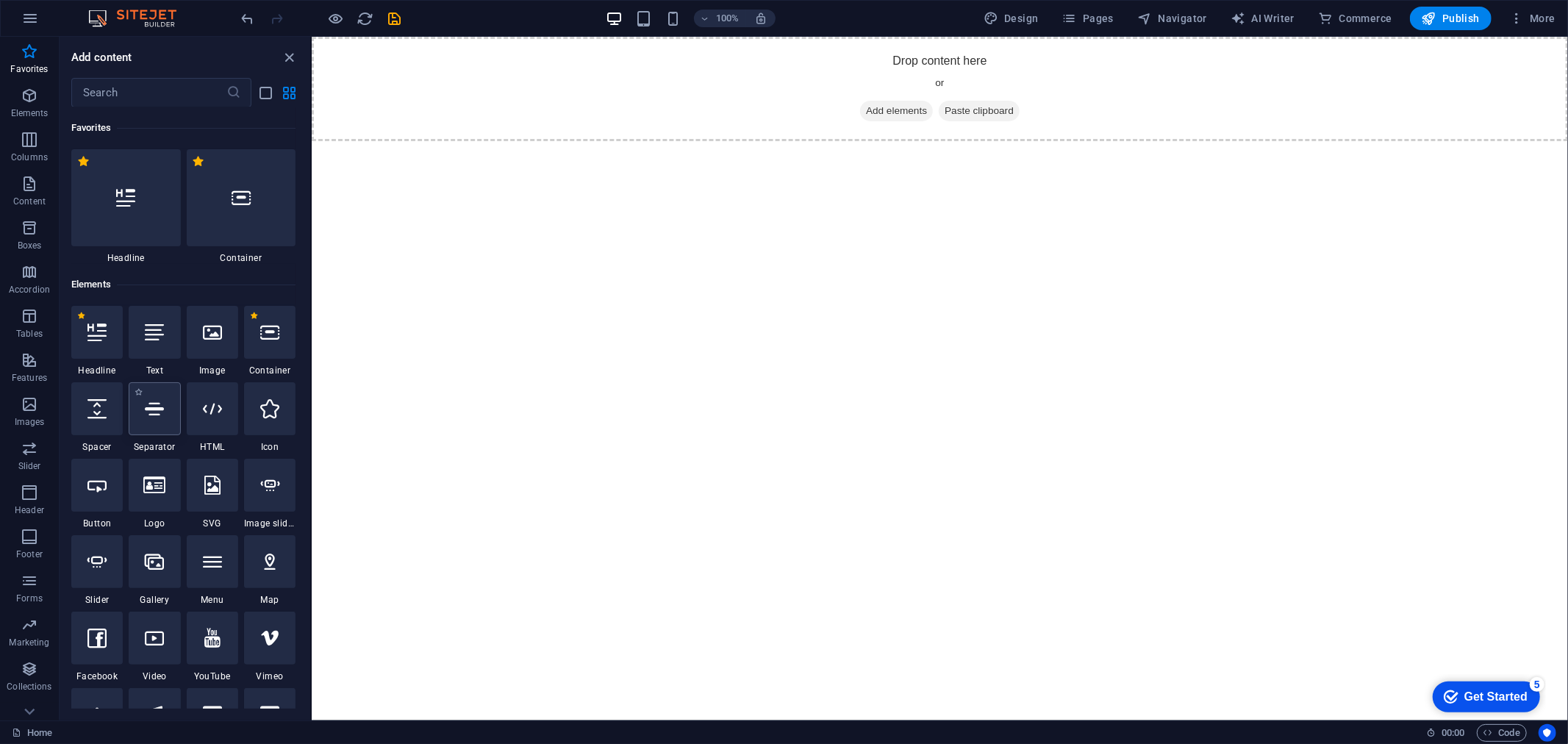
click at [145, 413] on icon at bounding box center [154, 409] width 19 height 19
select select "%"
select select "px"
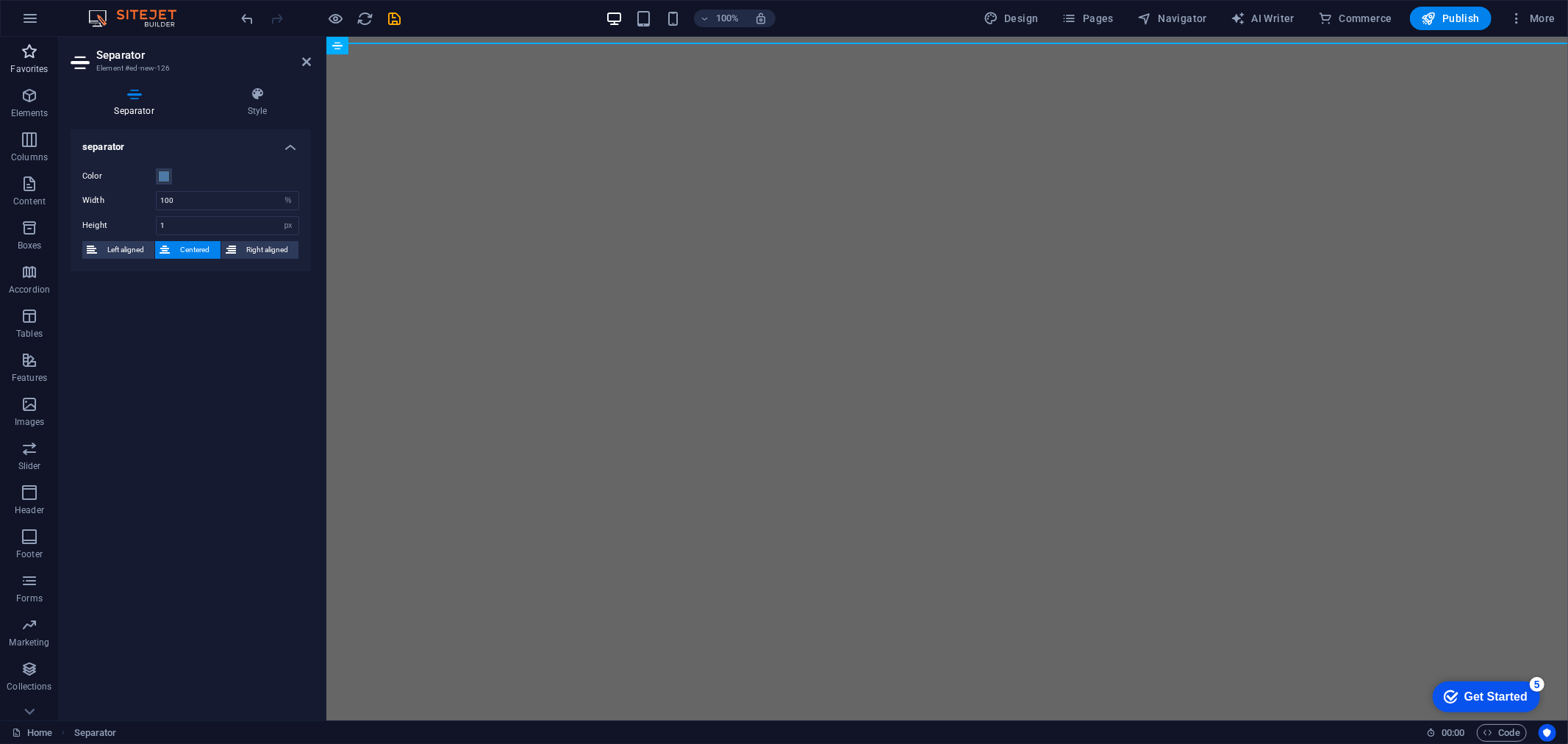
click at [28, 61] on icon "button" at bounding box center [29, 52] width 18 height 18
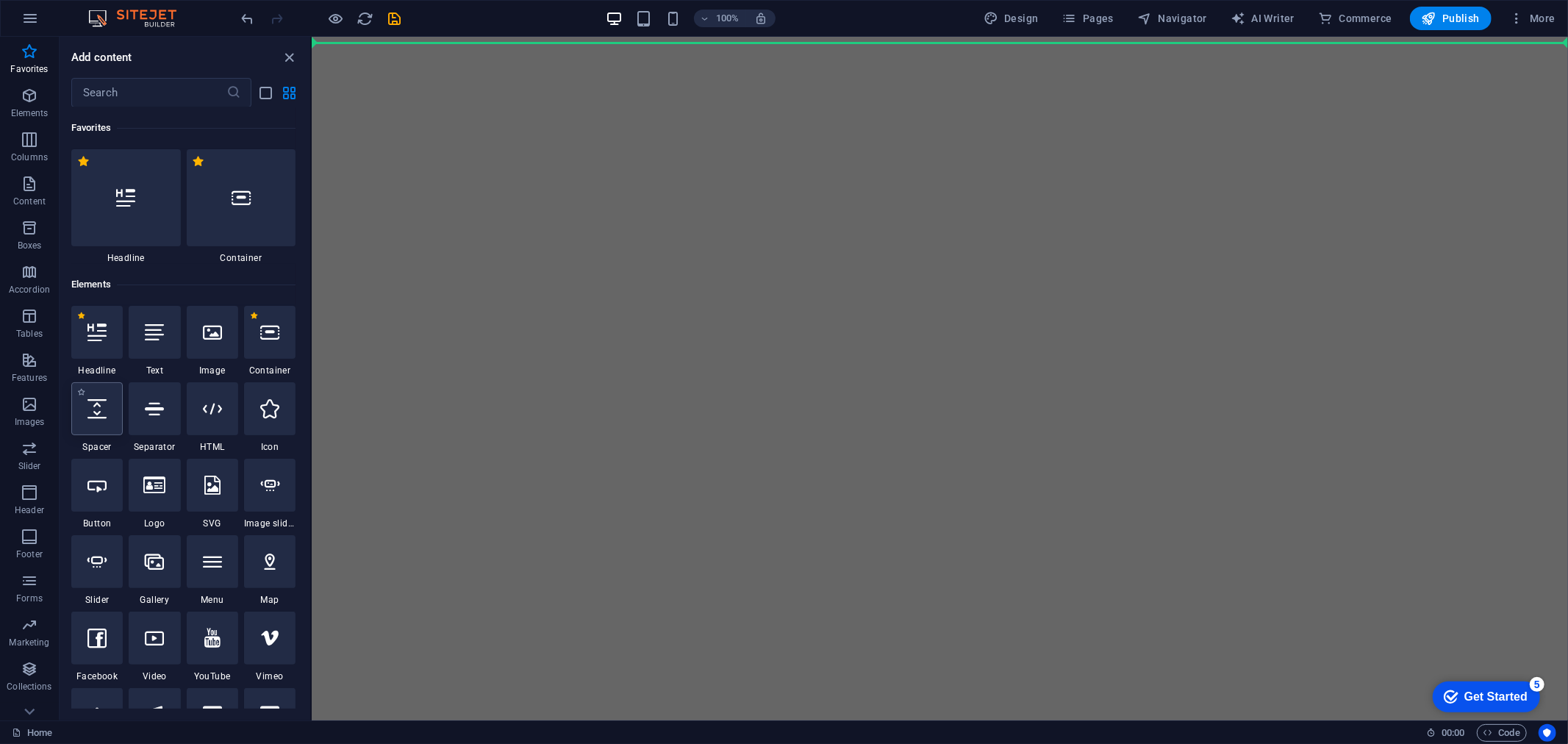
select select "px"
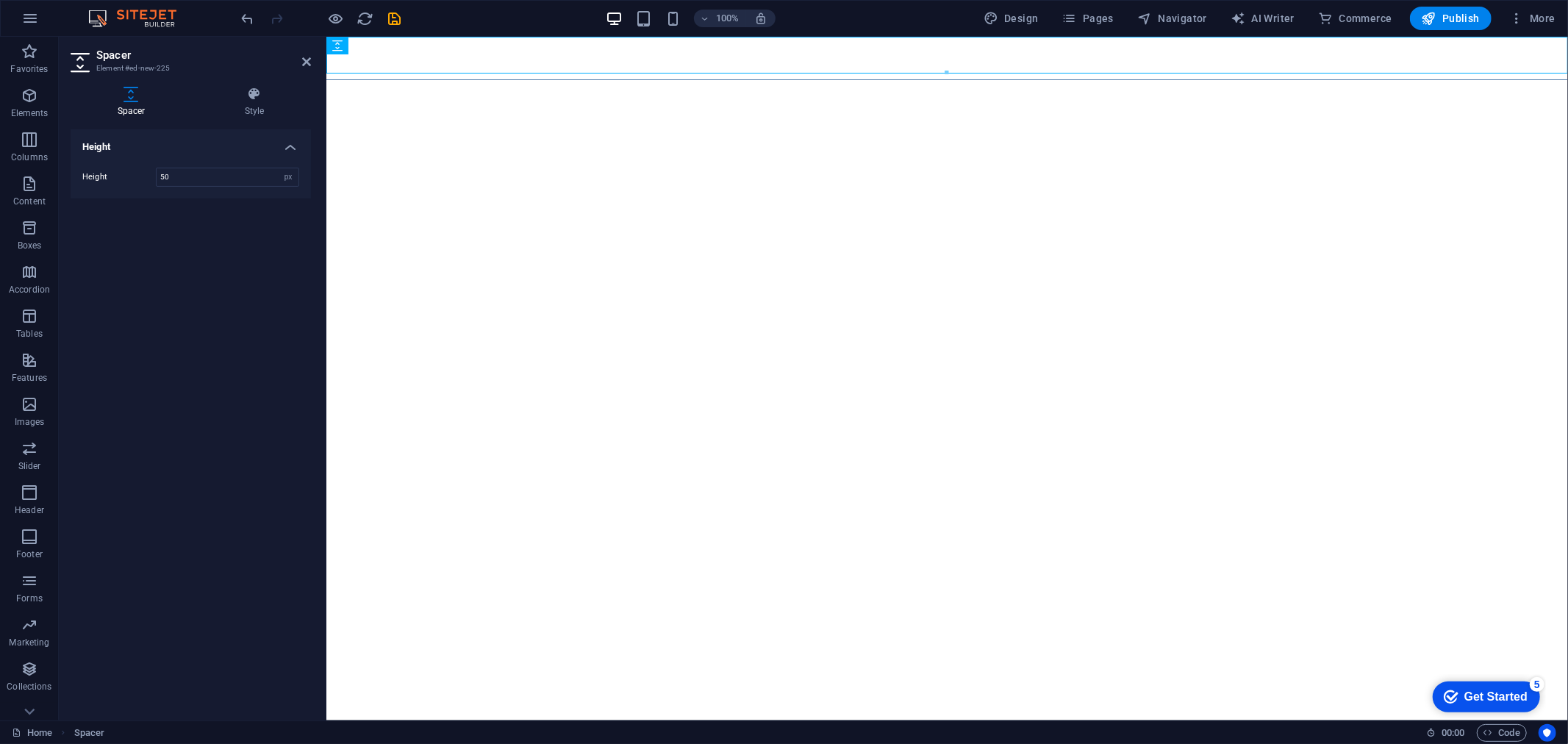
click at [863, 85] on html "Skip to main content" at bounding box center [946, 61] width 1242 height 49
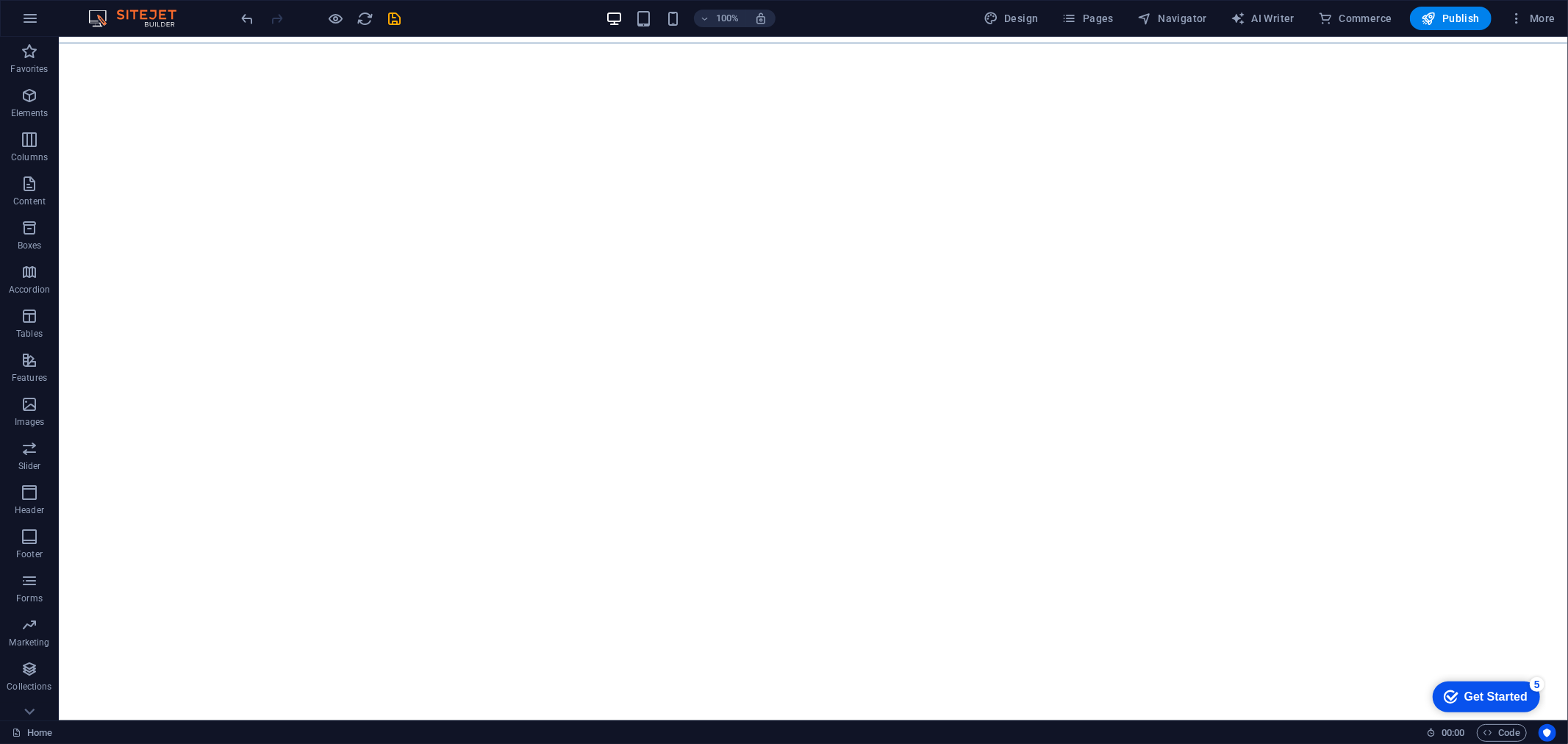
click at [828, 40] on html "Skip to main content" at bounding box center [813, 42] width 1510 height 13
click at [828, 49] on html "Skip to main content" at bounding box center [813, 42] width 1510 height 13
click at [833, 42] on div at bounding box center [813, 42] width 1510 height 1
click at [29, 60] on icon "button" at bounding box center [29, 52] width 18 height 18
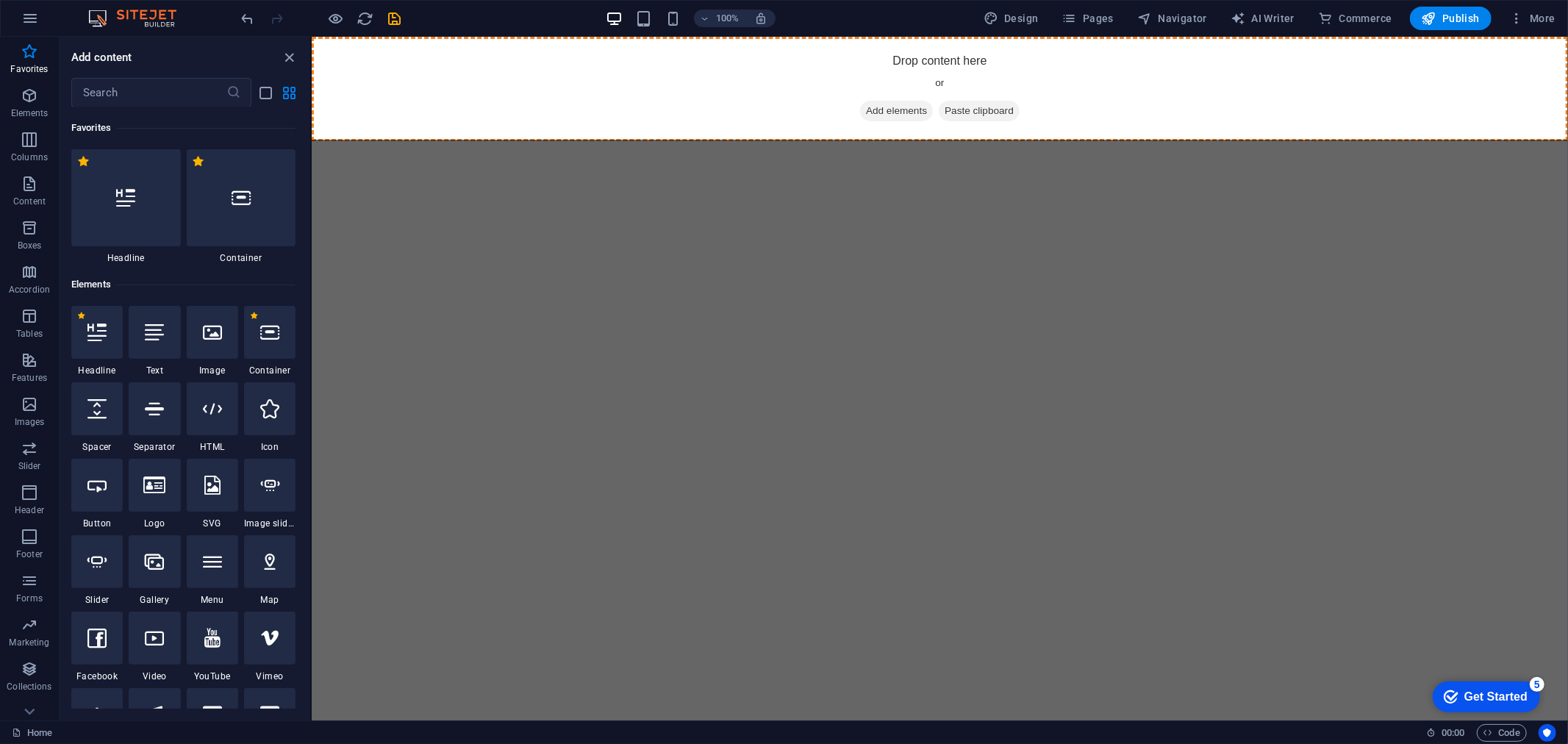
select select "px"
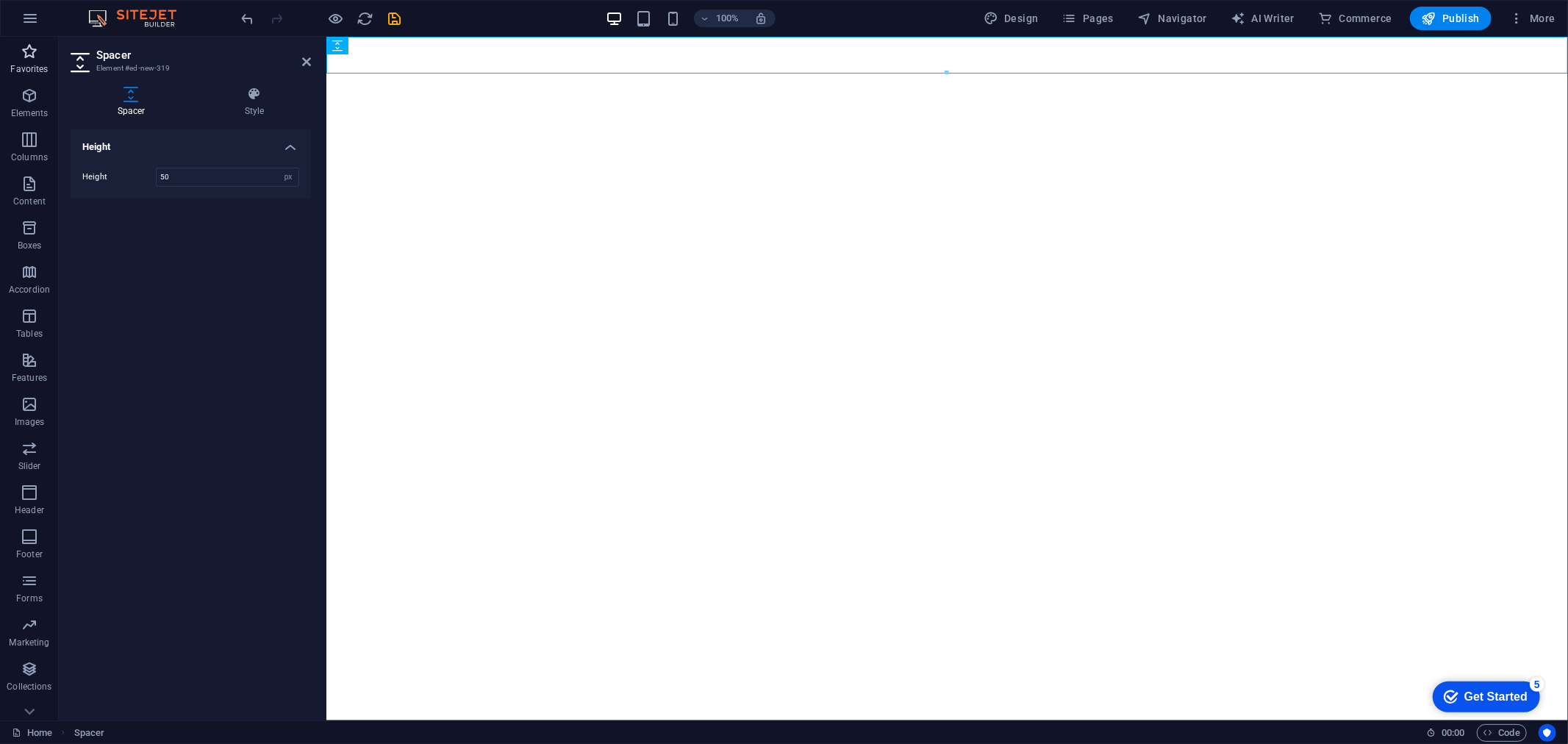
click at [35, 64] on p "Favorites" at bounding box center [29, 69] width 37 height 12
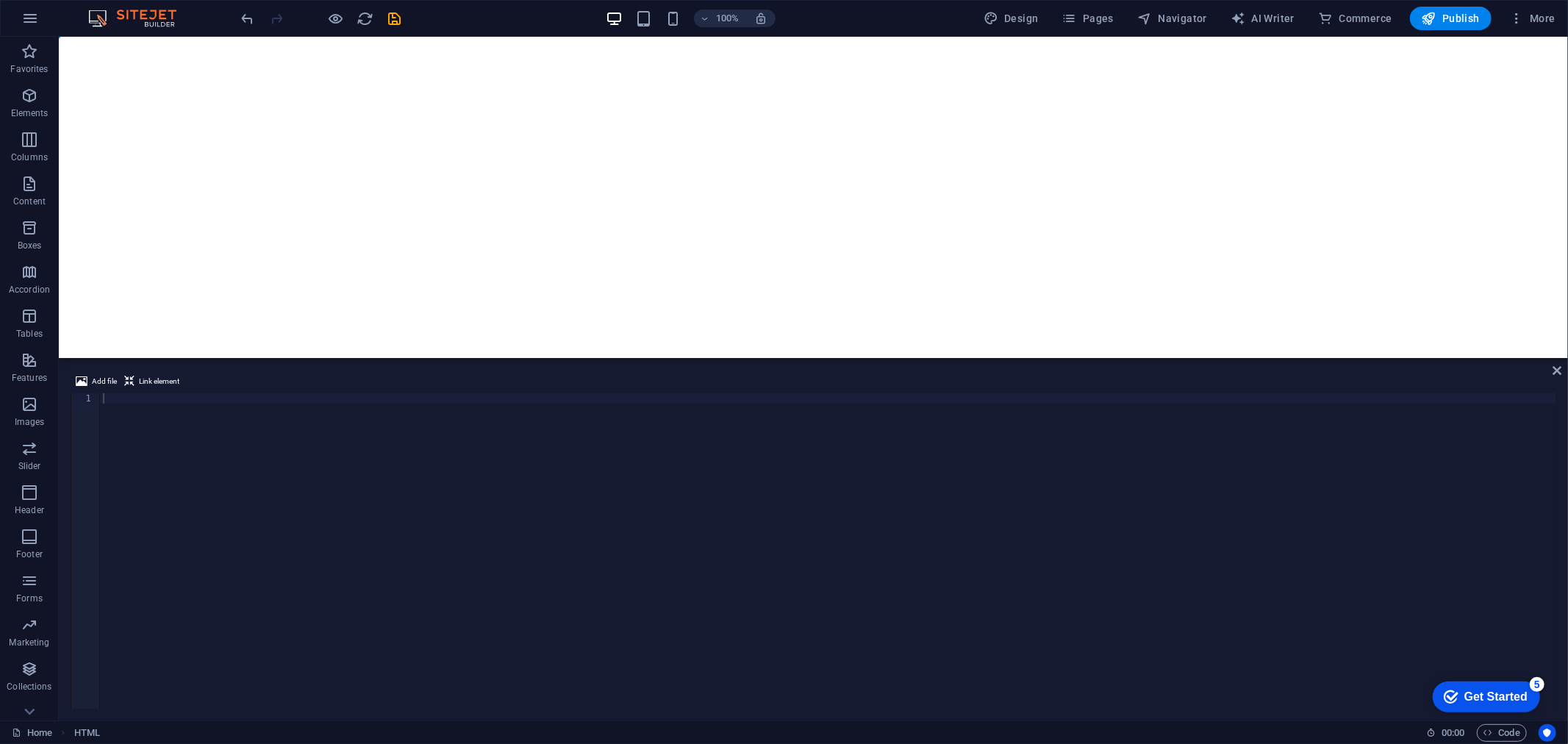
click at [777, 73] on html "Skip to main content" at bounding box center [813, 54] width 1510 height 37
click at [571, 449] on div at bounding box center [828, 561] width 1456 height 336
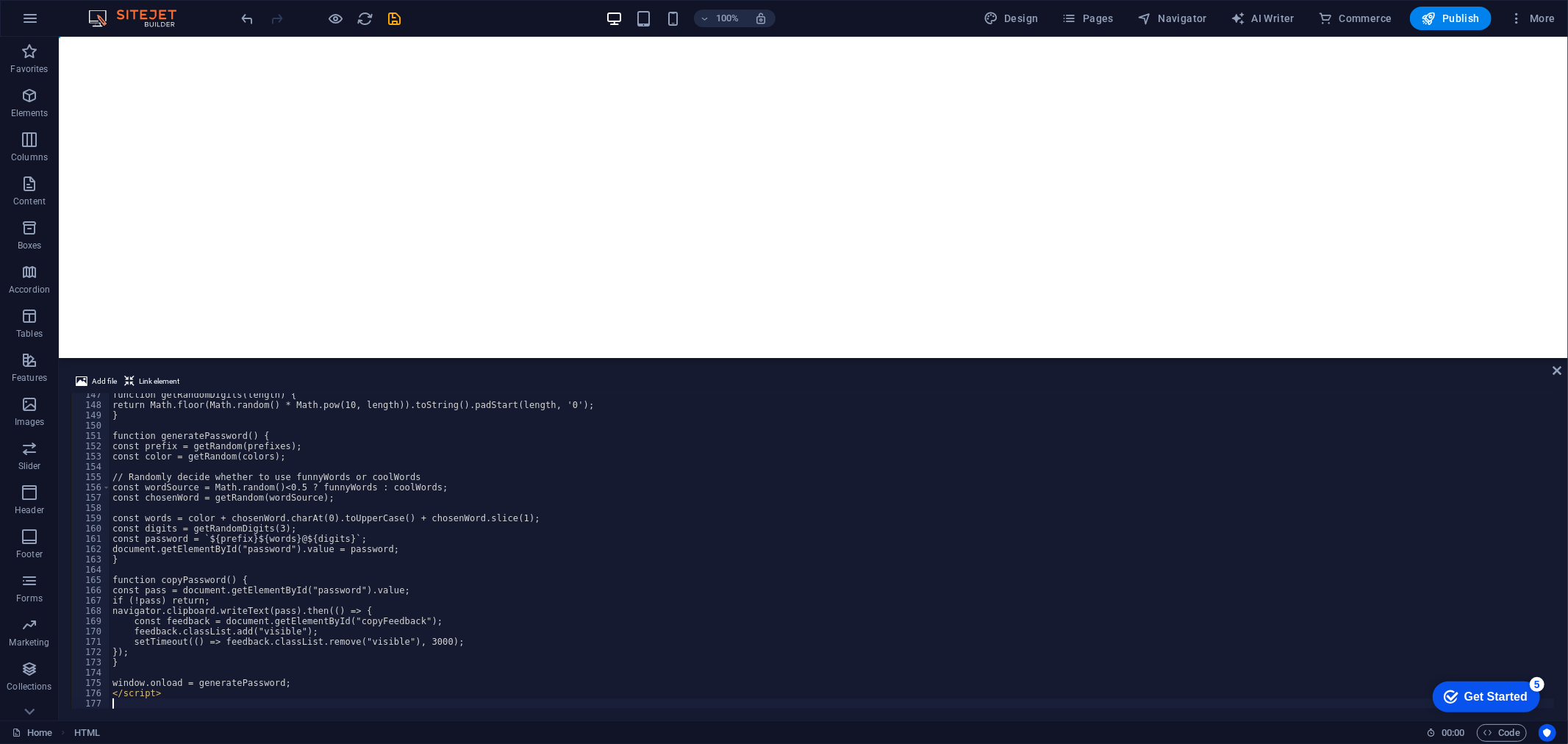
scroll to position [1505, 0]
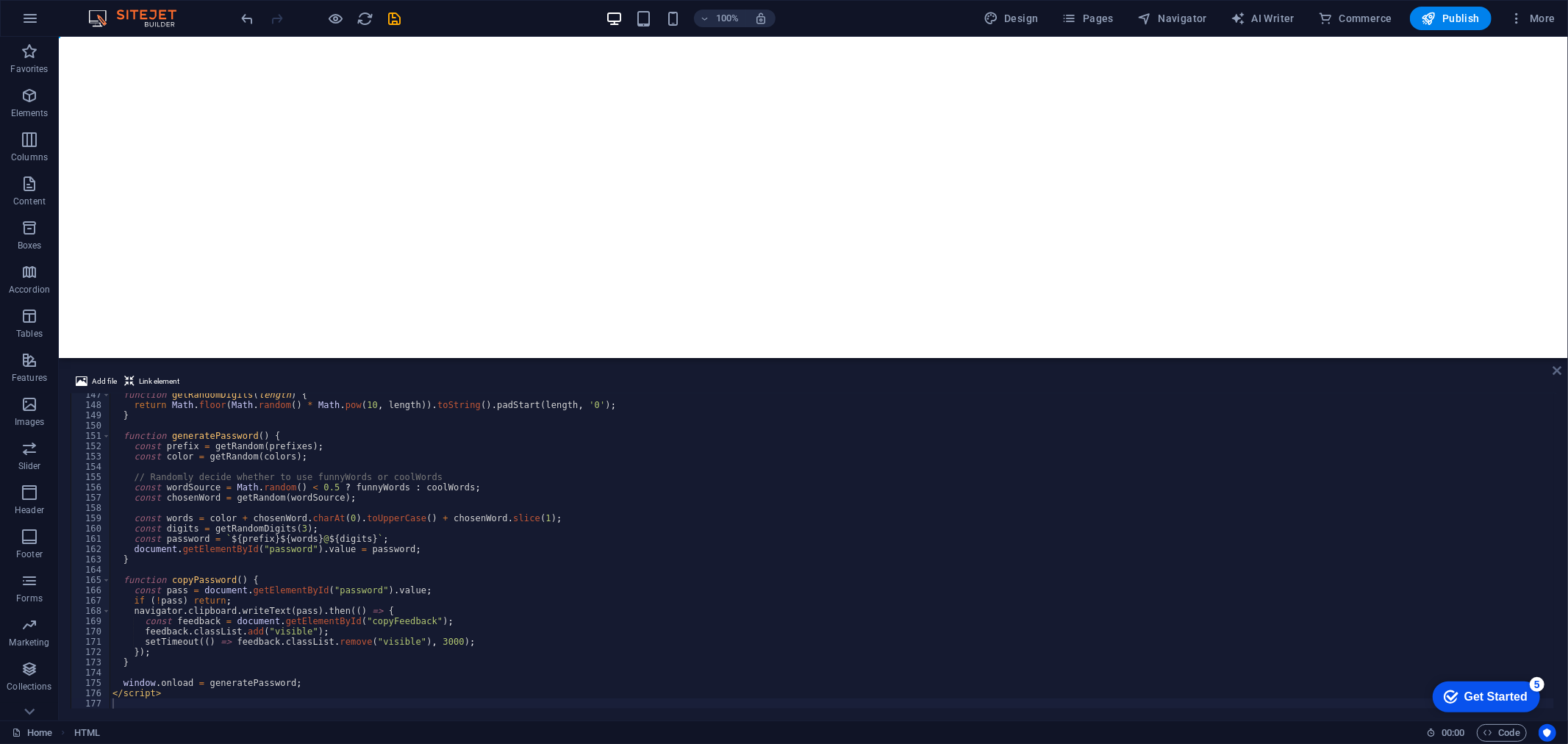
click at [1558, 371] on icon at bounding box center [1558, 371] width 9 height 12
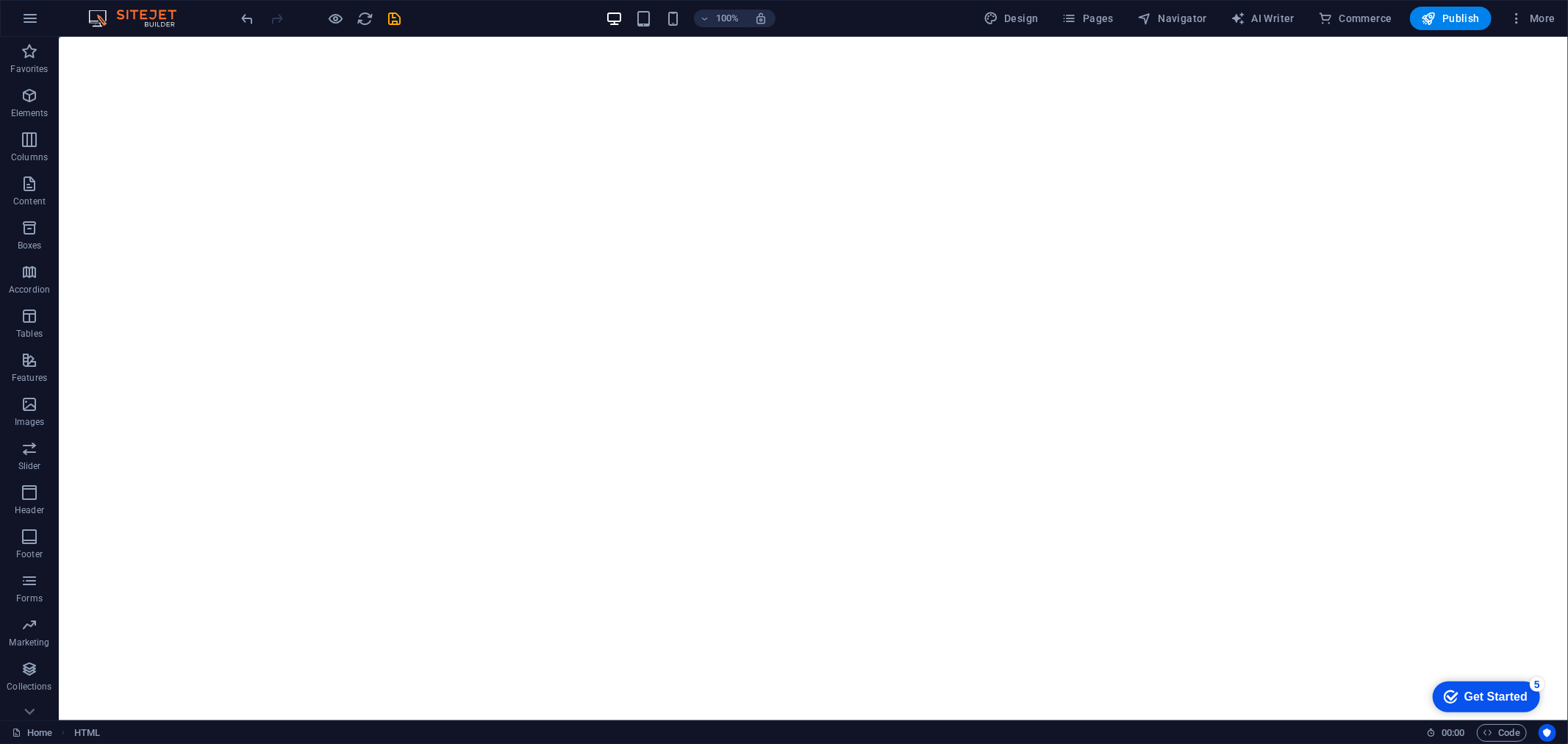
click at [540, 73] on html "Skip to main content" at bounding box center [813, 54] width 1510 height 37
click at [30, 59] on icon "button" at bounding box center [29, 52] width 18 height 18
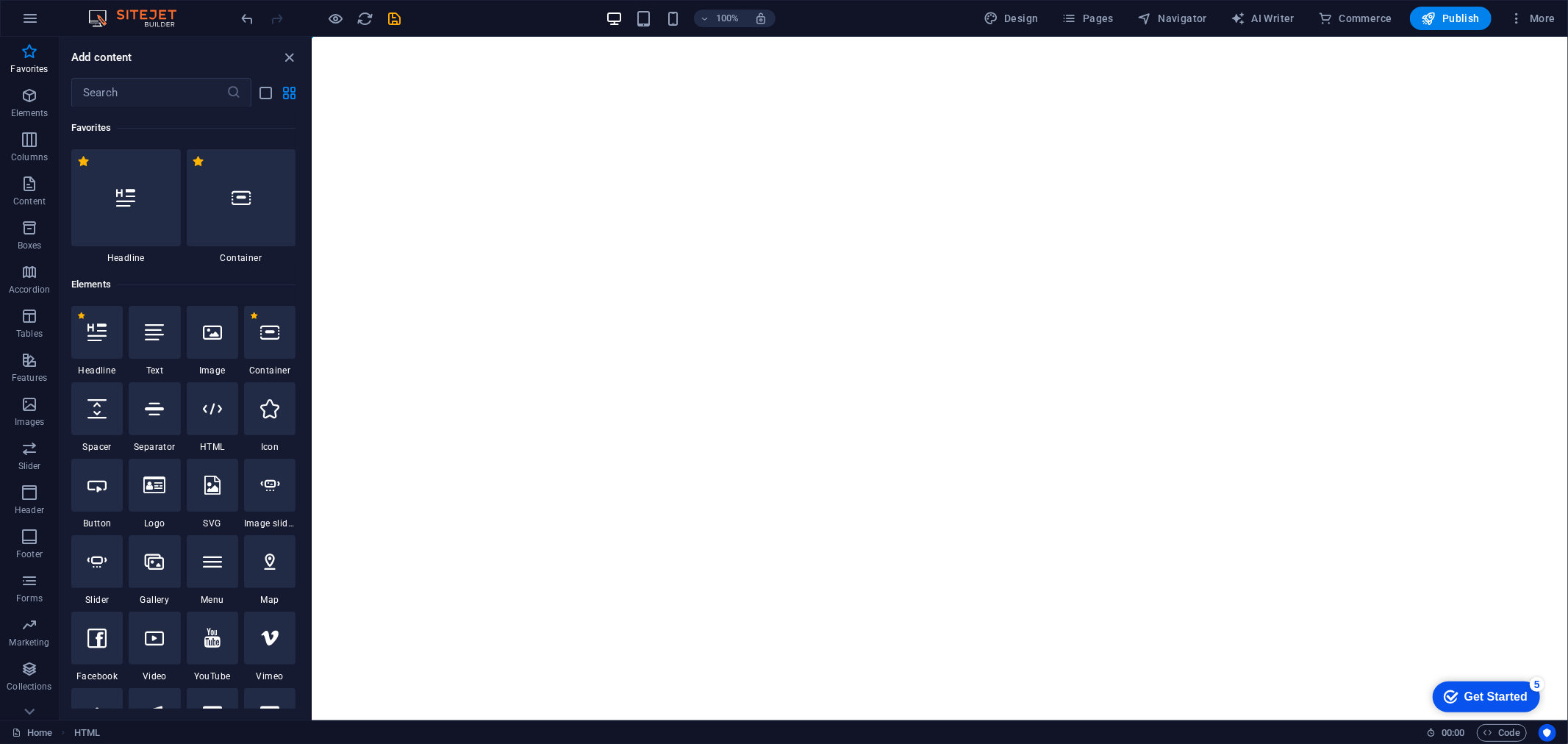
click at [599, 73] on html "Skip to main content" at bounding box center [939, 54] width 1256 height 37
click at [306, 55] on div "Add content" at bounding box center [185, 58] width 251 height 18
click at [297, 55] on icon "close panel" at bounding box center [290, 58] width 17 height 17
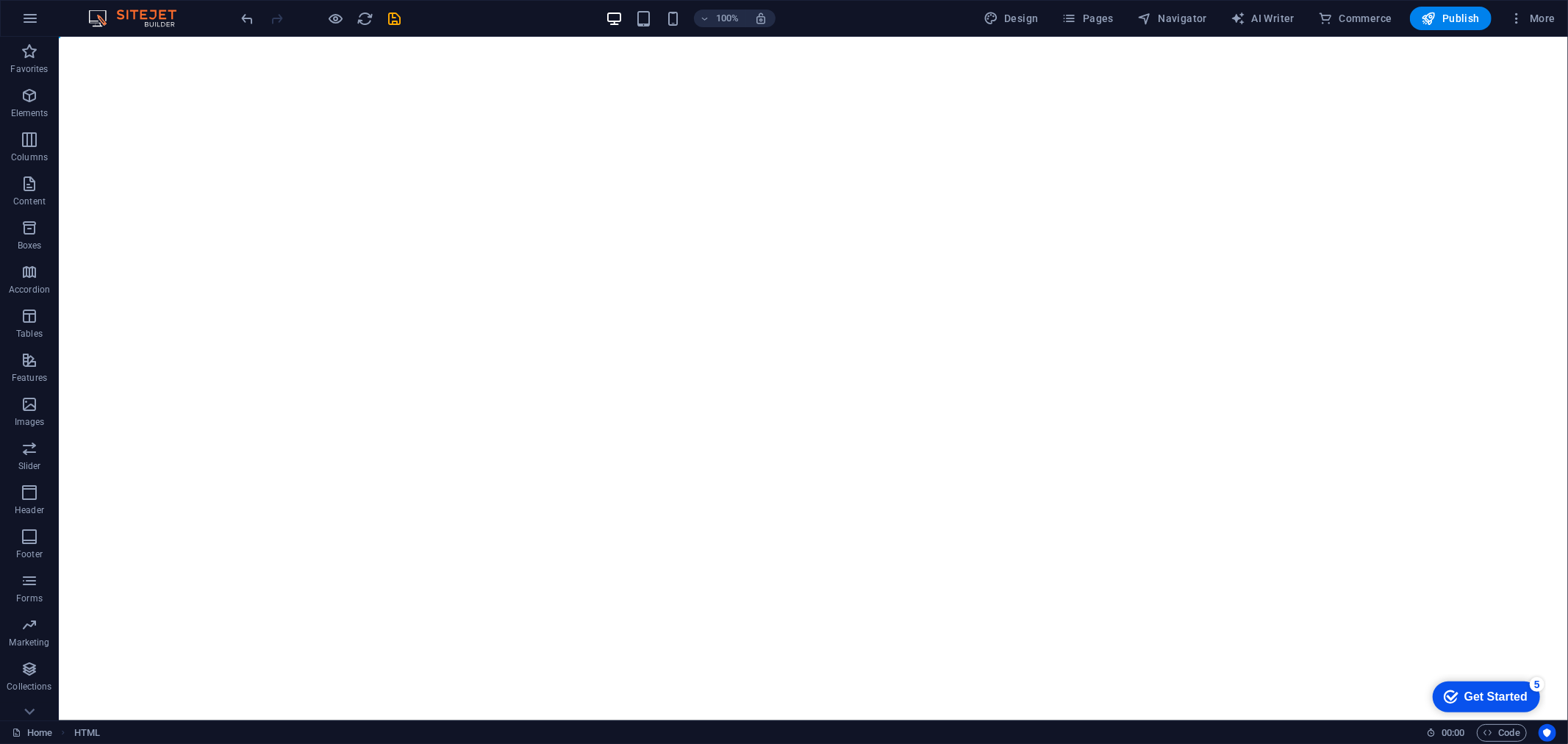
click at [780, 73] on html "Skip to main content" at bounding box center [813, 54] width 1510 height 37
click at [750, 61] on div at bounding box center [813, 54] width 1510 height 37
click at [802, 141] on html "Skip to main content Drop content here or Add elements Paste clipboard" at bounding box center [813, 88] width 1510 height 104
click at [768, 68] on div "Drop content here or Add elements Paste clipboard" at bounding box center [813, 88] width 1510 height 104
click at [31, 52] on icon "button" at bounding box center [29, 52] width 18 height 18
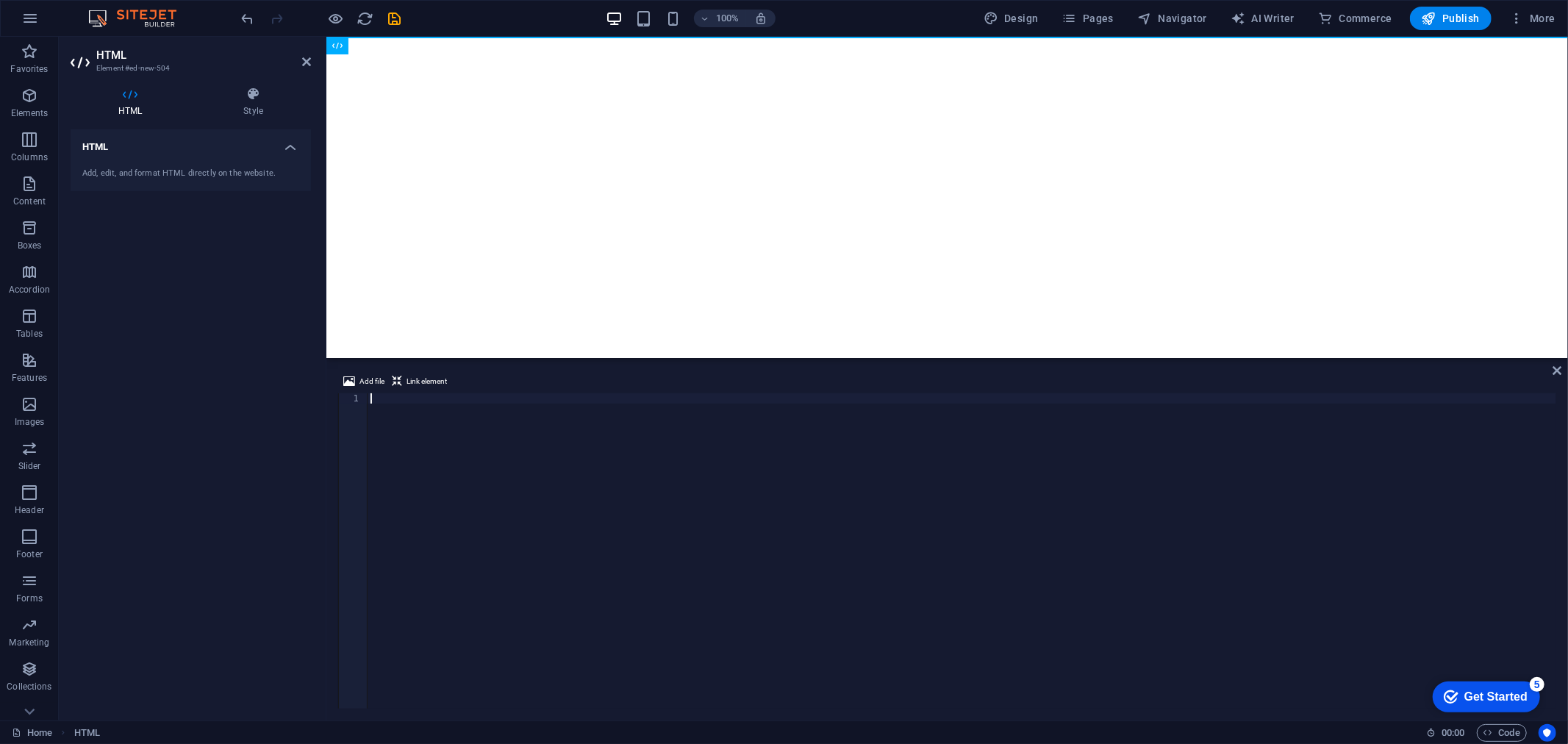
click at [752, 504] on div at bounding box center [962, 561] width 1189 height 336
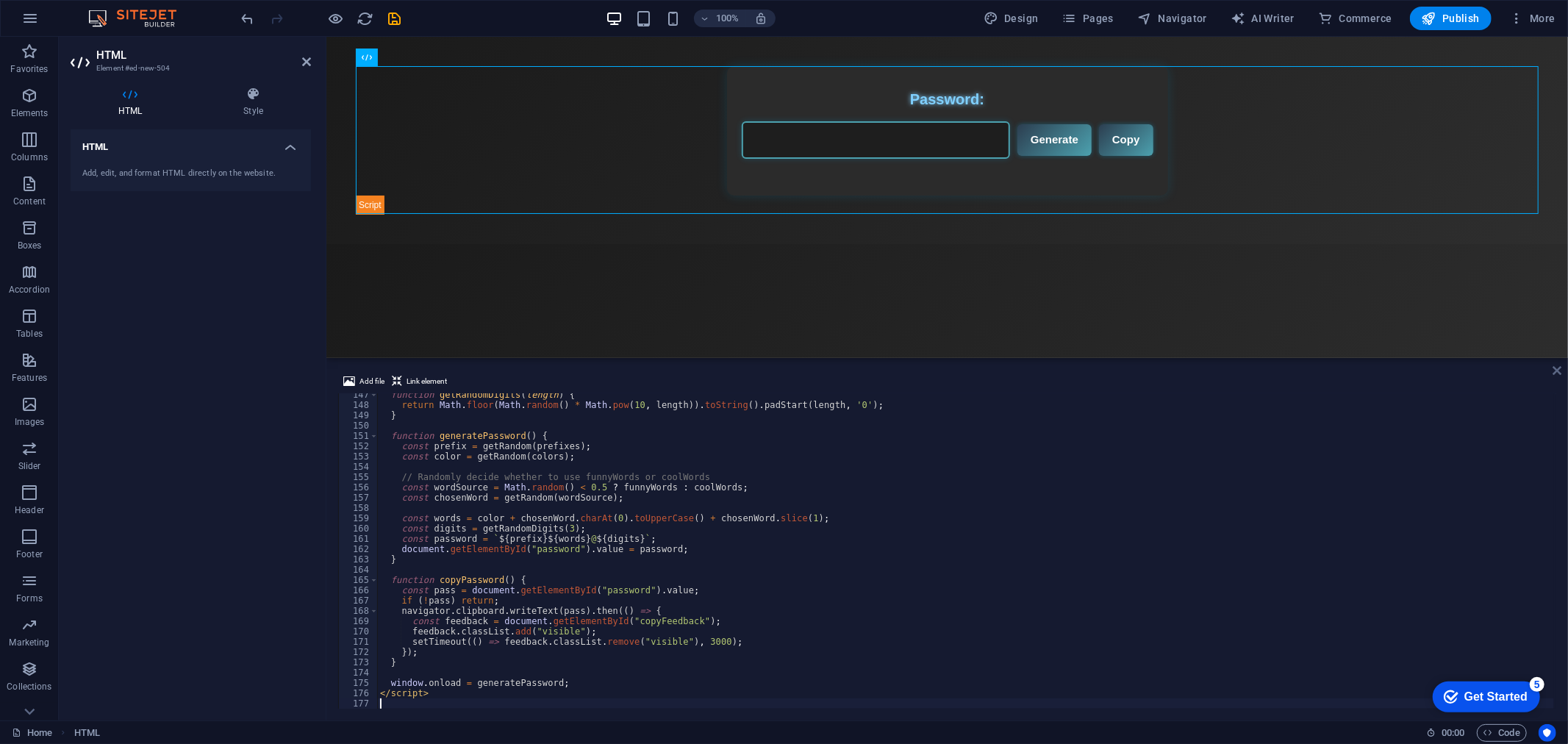
click at [1556, 369] on icon at bounding box center [1558, 371] width 9 height 12
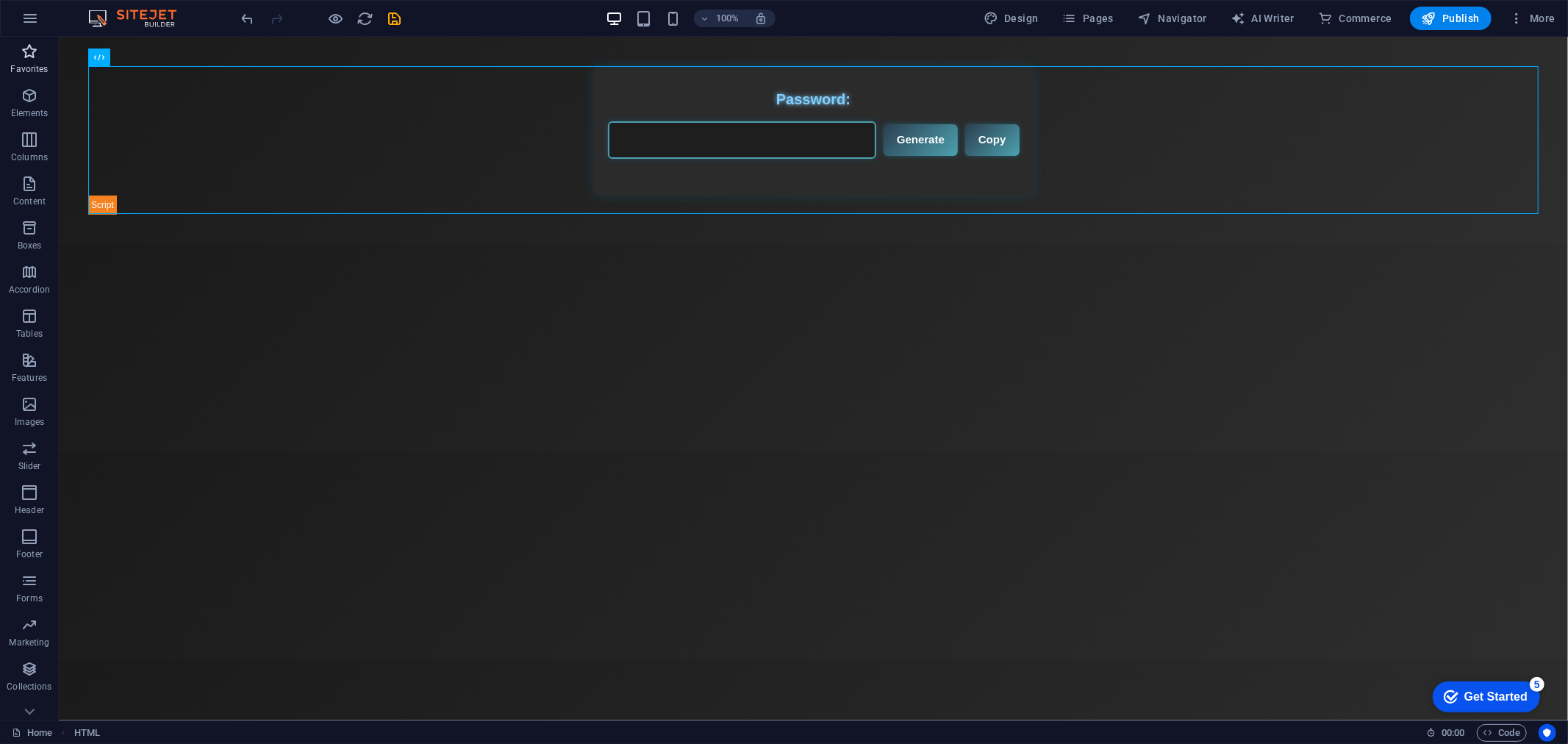
click at [25, 59] on icon "button" at bounding box center [29, 52] width 18 height 18
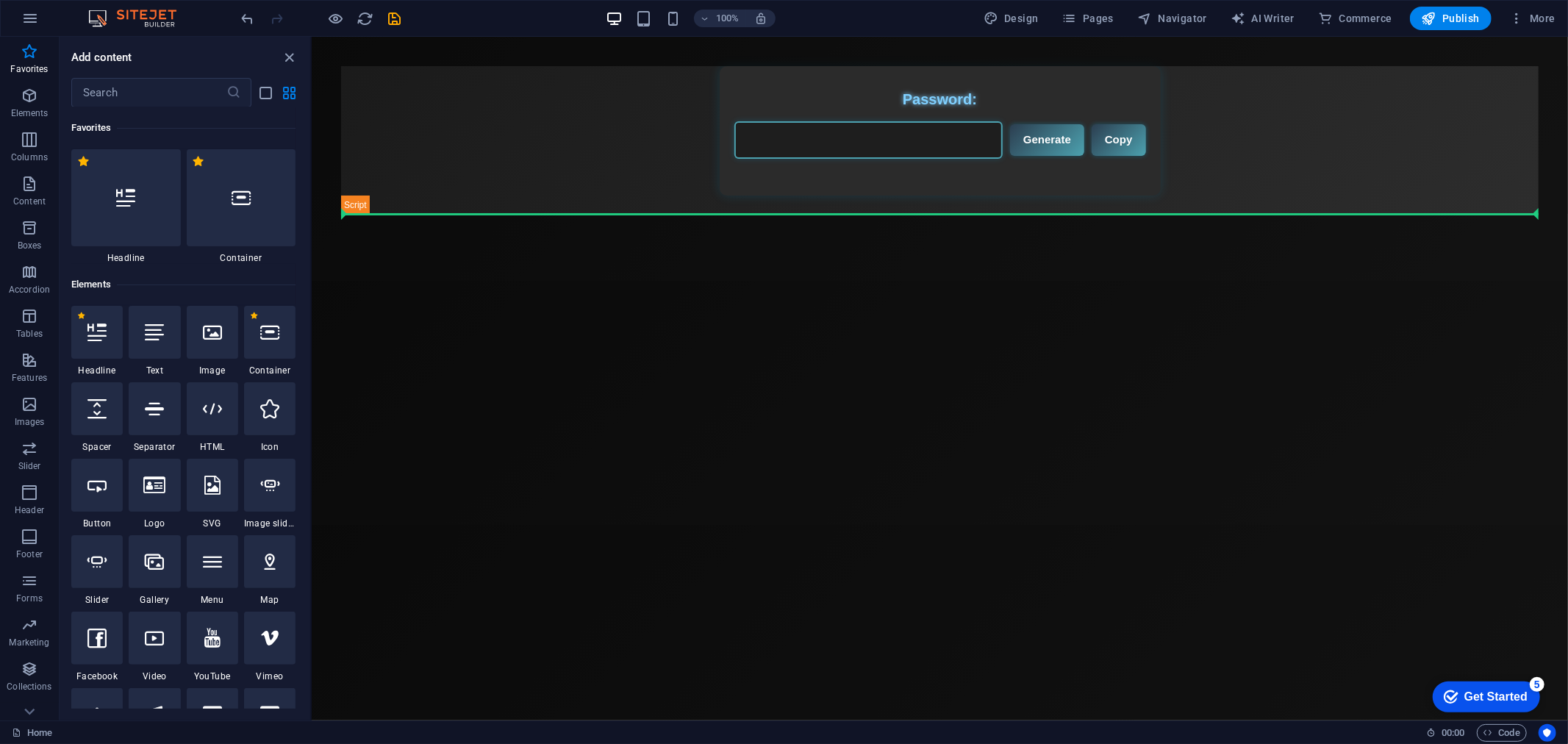
select select "px"
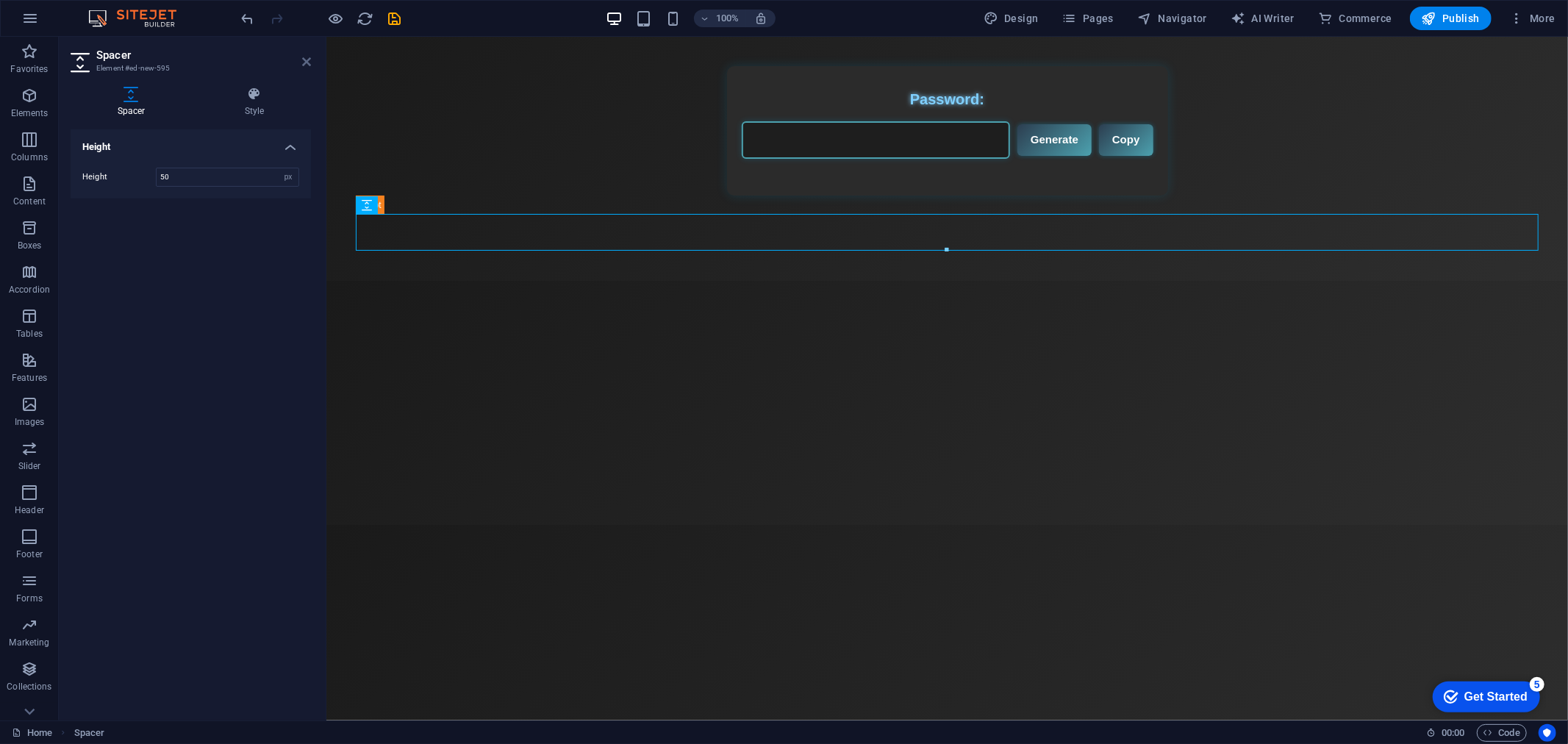
click at [304, 61] on icon at bounding box center [307, 62] width 9 height 12
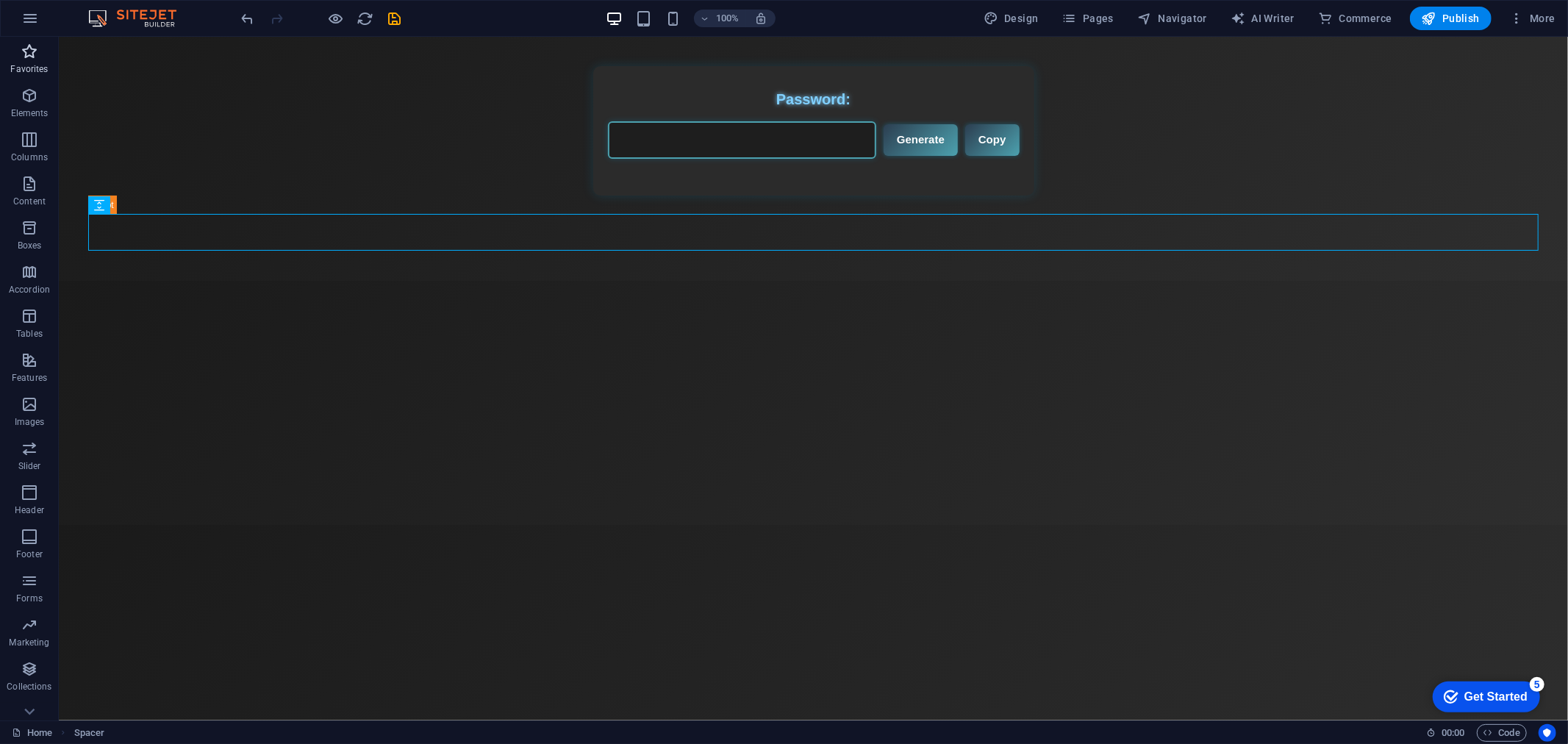
click at [18, 60] on span "Favorites" at bounding box center [29, 60] width 59 height 35
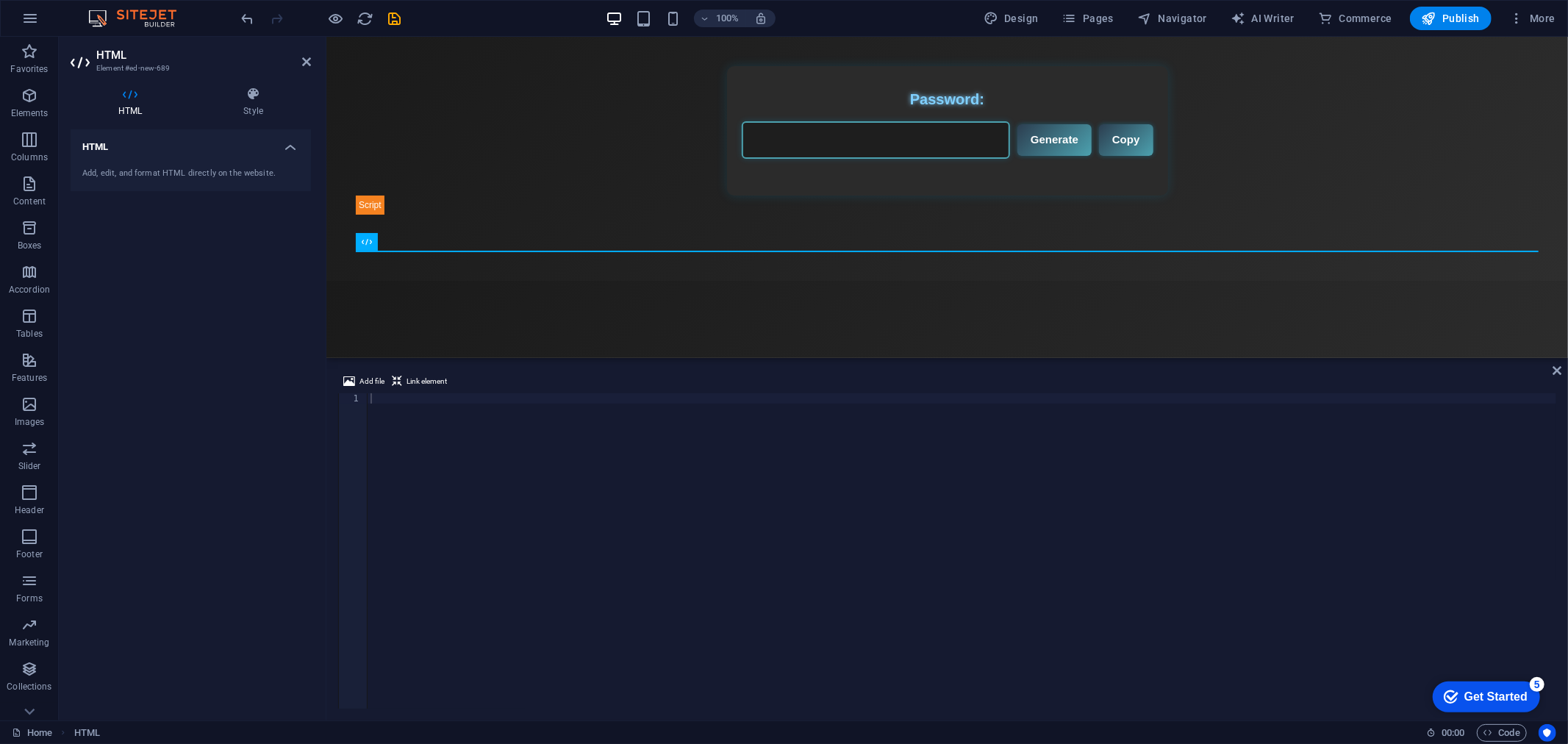
click at [496, 469] on div at bounding box center [962, 561] width 1189 height 336
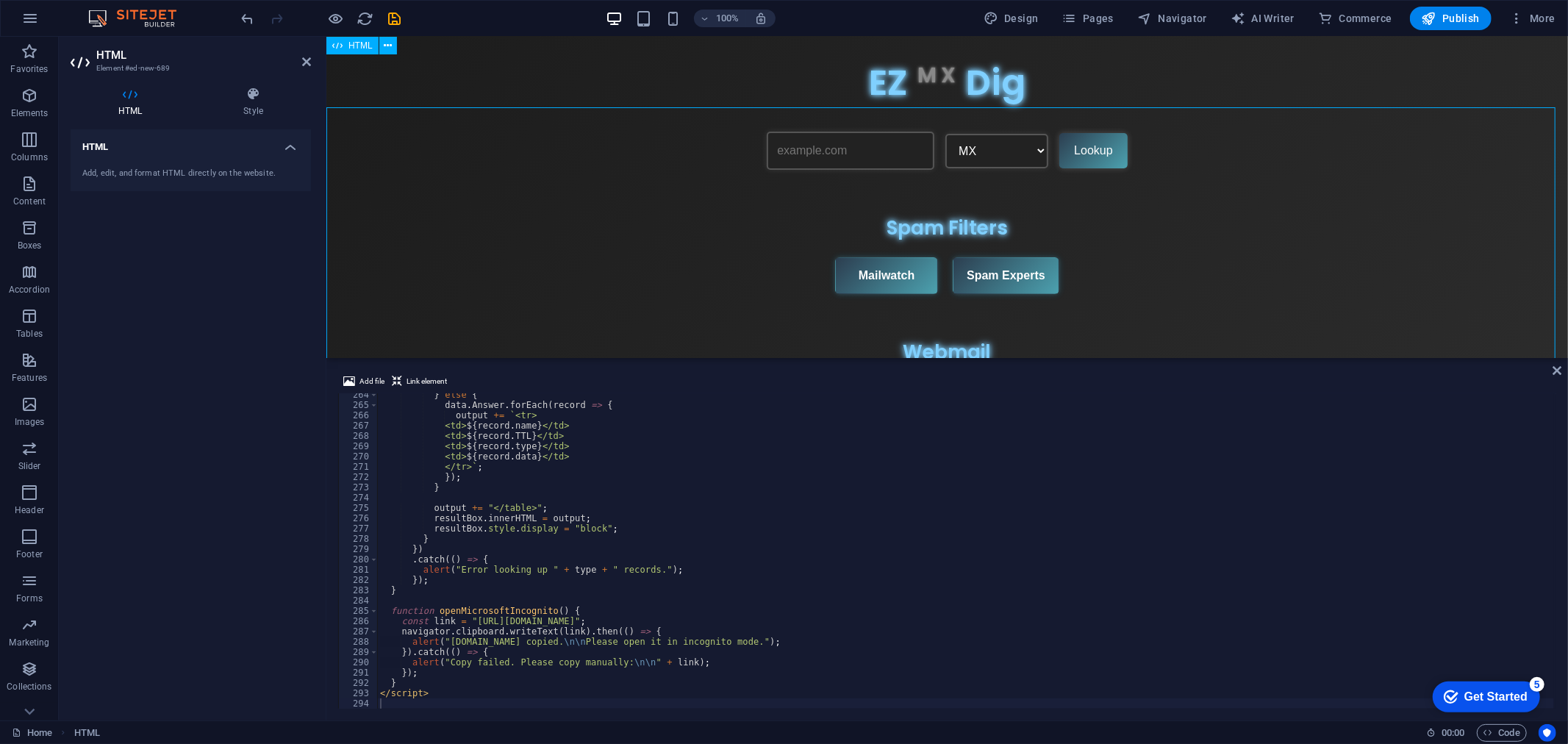
scroll to position [31, 0]
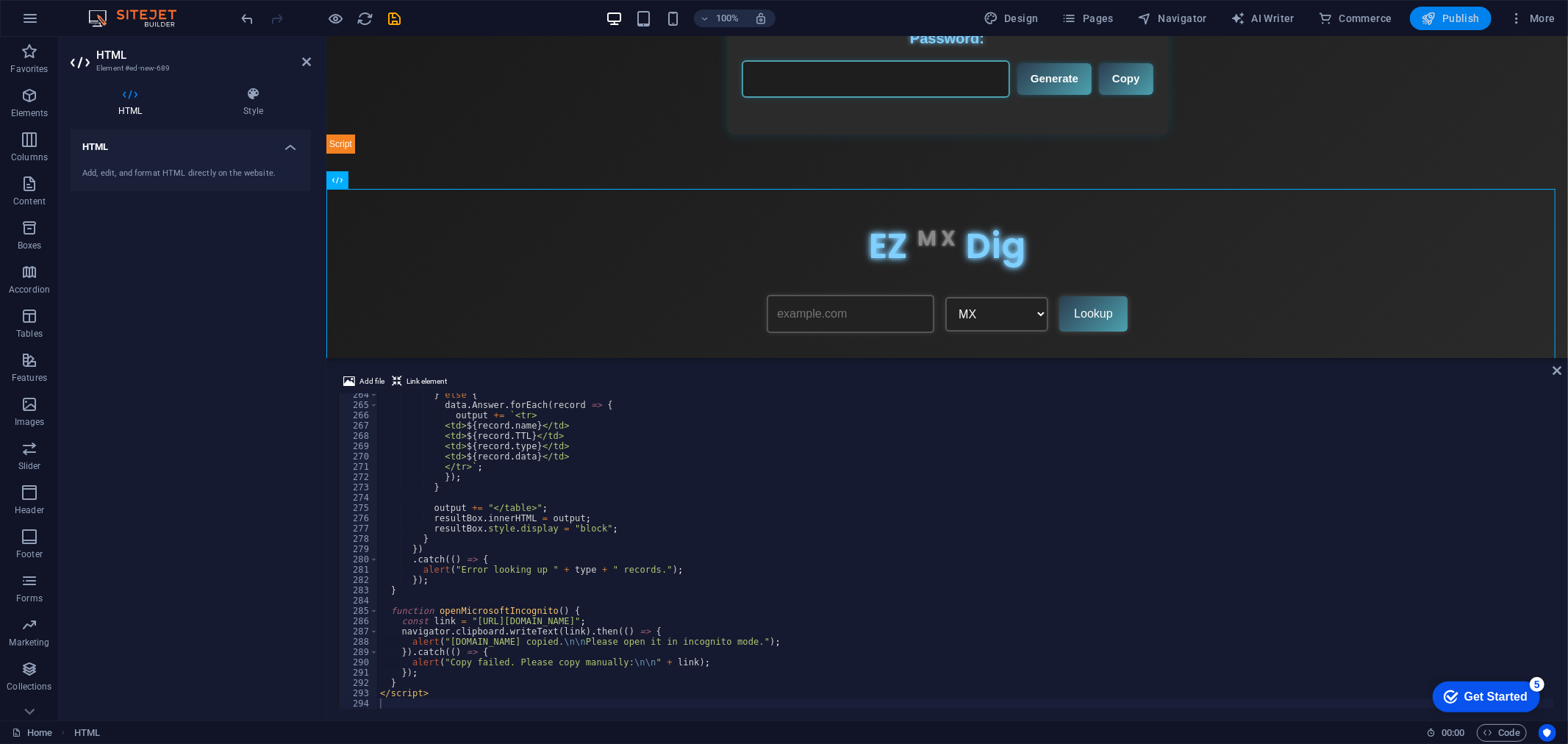
click at [1463, 16] on span "Publish" at bounding box center [1451, 19] width 58 height 15
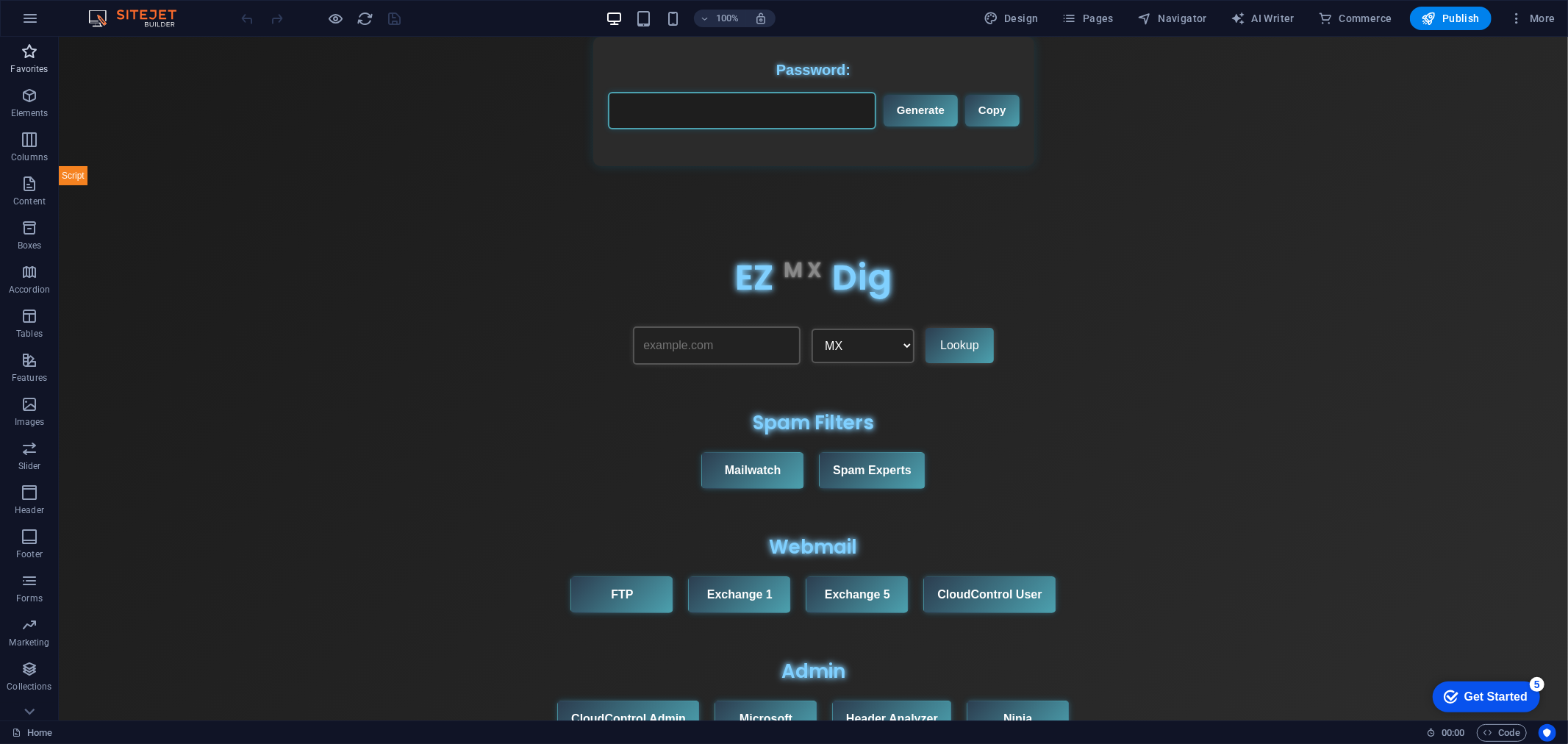
click at [30, 49] on icon "button" at bounding box center [29, 52] width 18 height 18
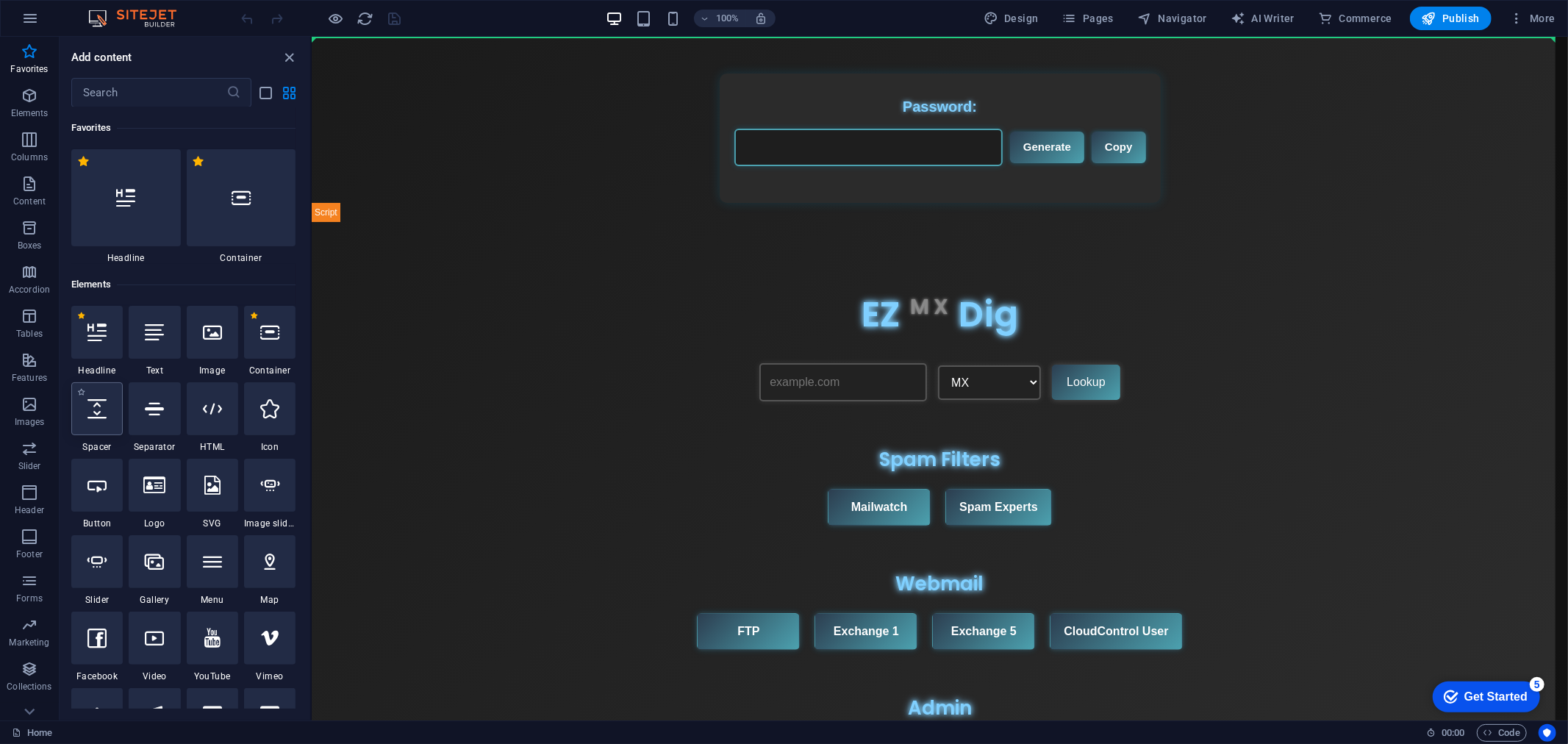
select select "px"
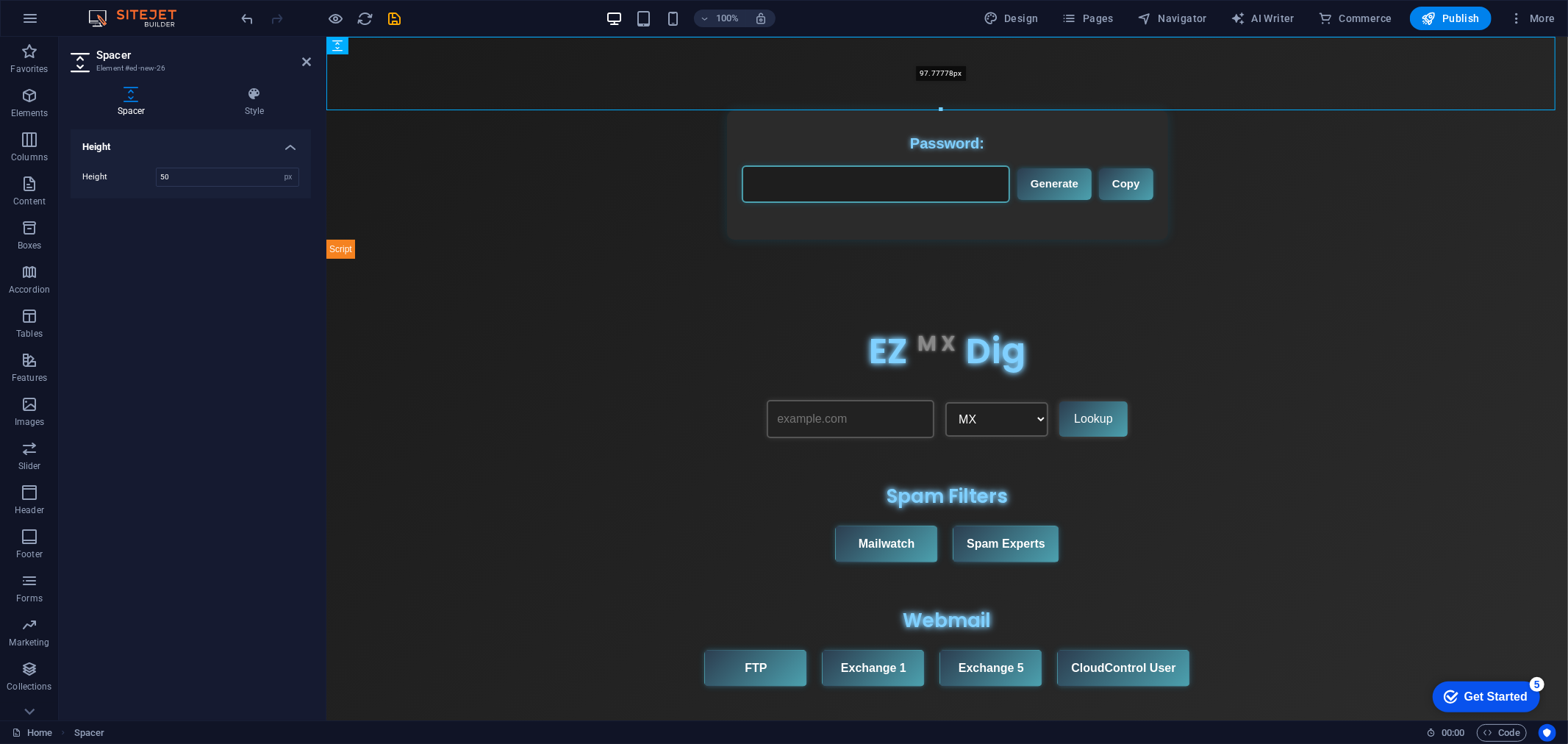
drag, startPoint x: 941, startPoint y: 71, endPoint x: 942, endPoint y: 110, distance: 39.0
click at [942, 110] on div at bounding box center [941, 109] width 1228 height 5
type input "97"
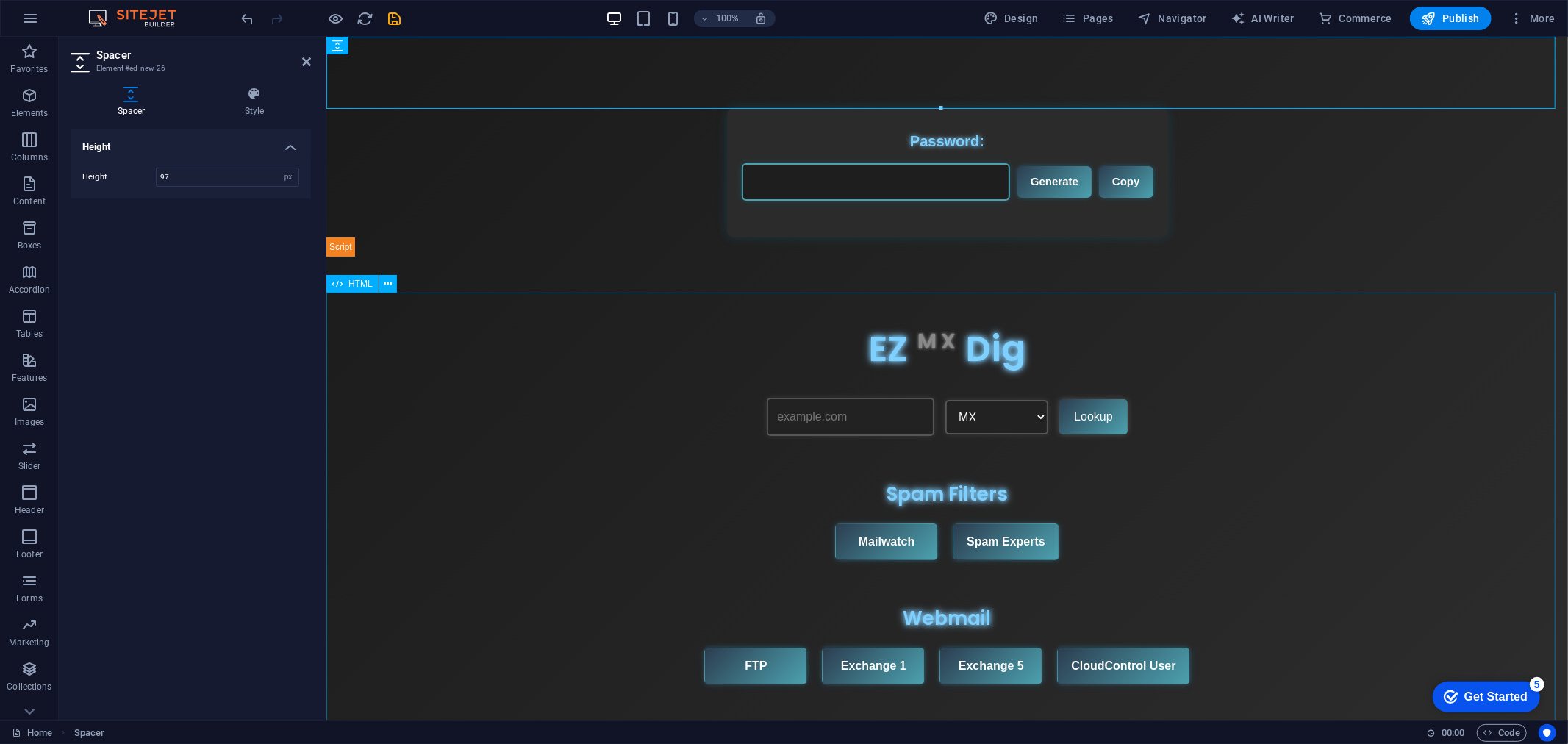
scroll to position [150, 0]
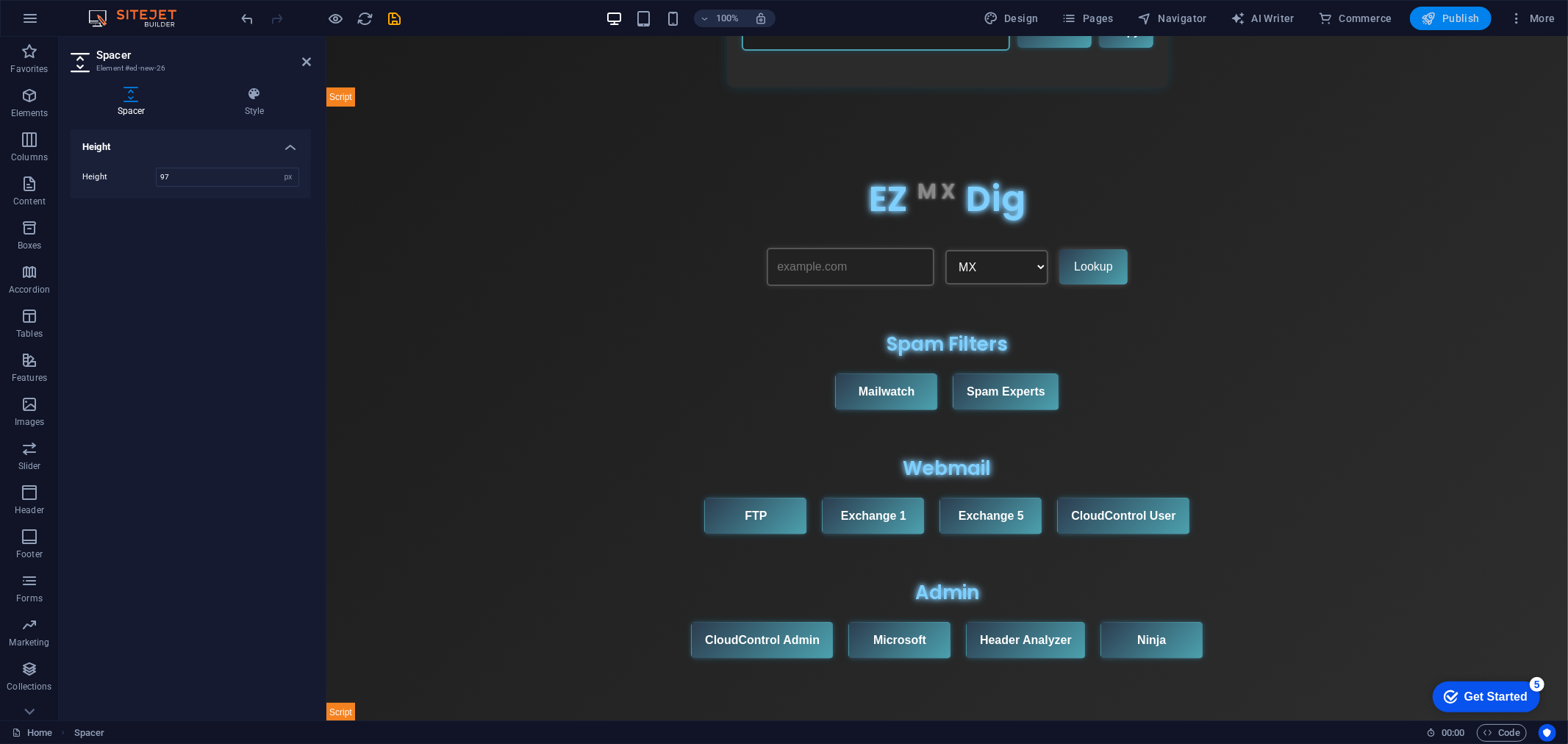
click at [1447, 11] on span "Publish" at bounding box center [1451, 19] width 58 height 15
